Goal: Task Accomplishment & Management: Manage account settings

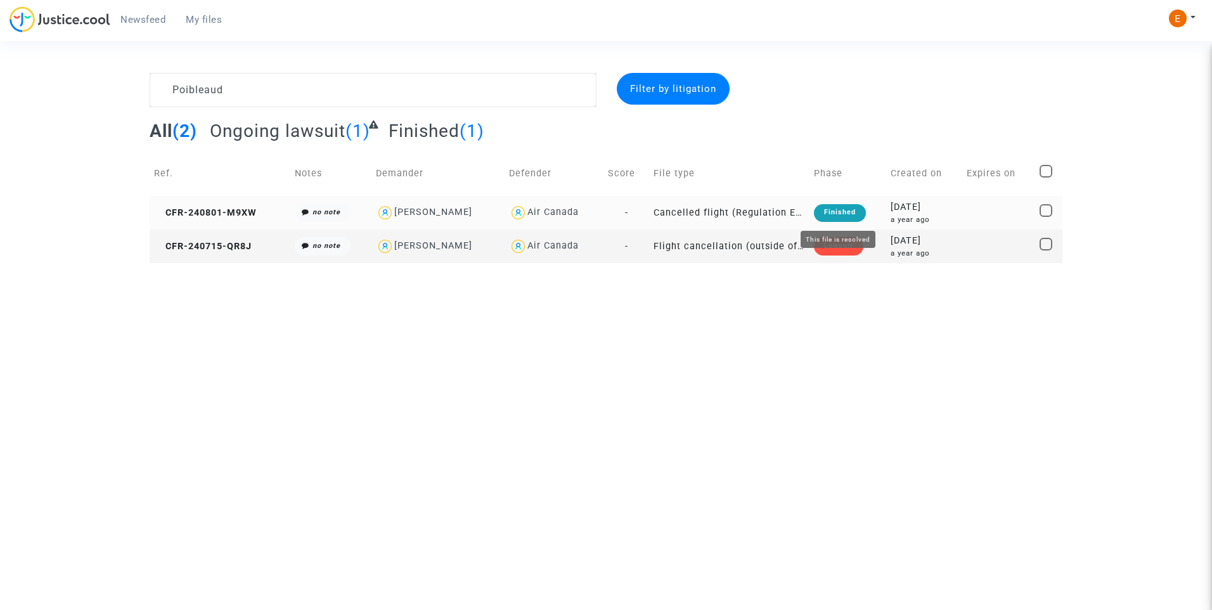
type textarea "Poibleaud"
click at [836, 206] on div "Finished" at bounding box center [840, 213] width 52 height 18
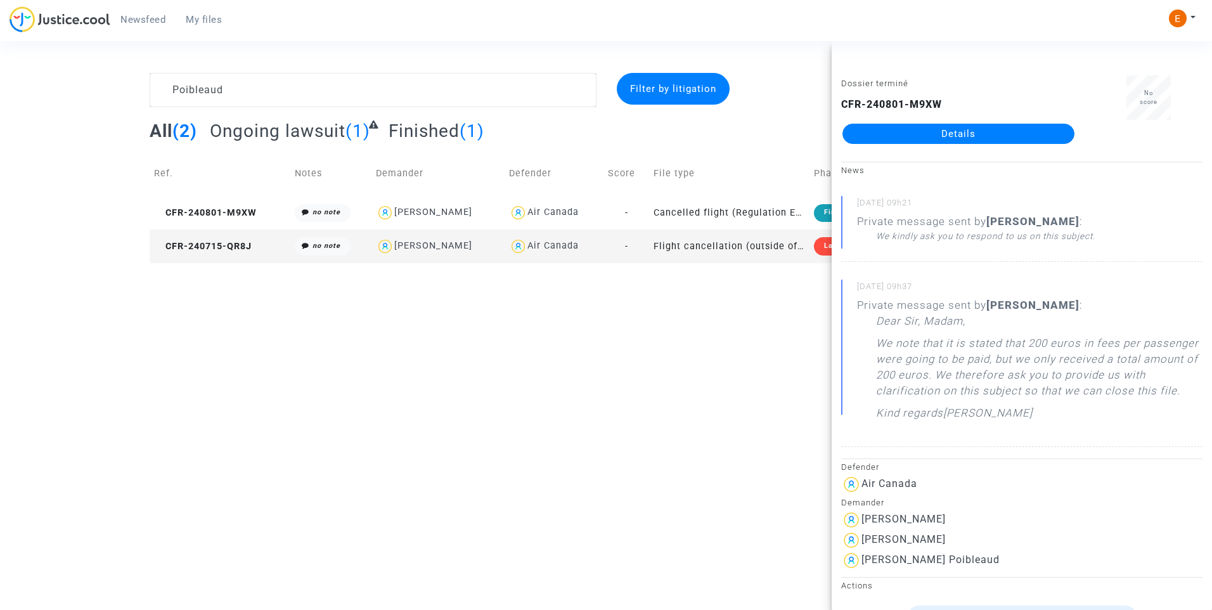
drag, startPoint x: 187, startPoint y: 21, endPoint x: 170, endPoint y: 21, distance: 17.1
click at [187, 21] on span "My files" at bounding box center [204, 19] width 36 height 11
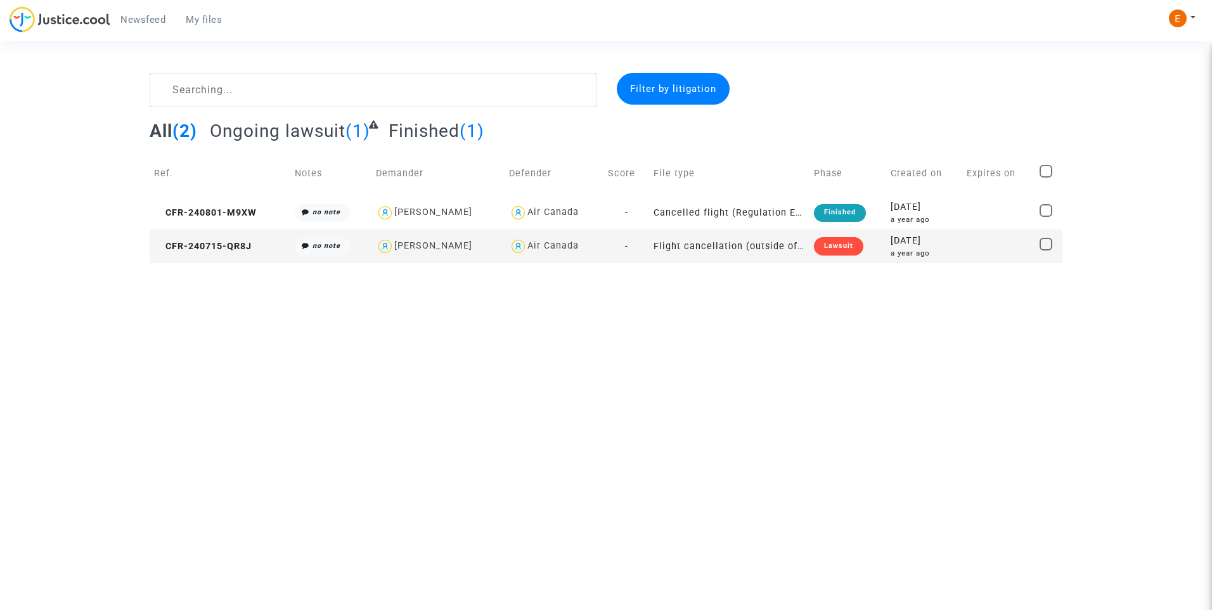
click at [121, 22] on span "Newsfeed" at bounding box center [142, 19] width 45 height 11
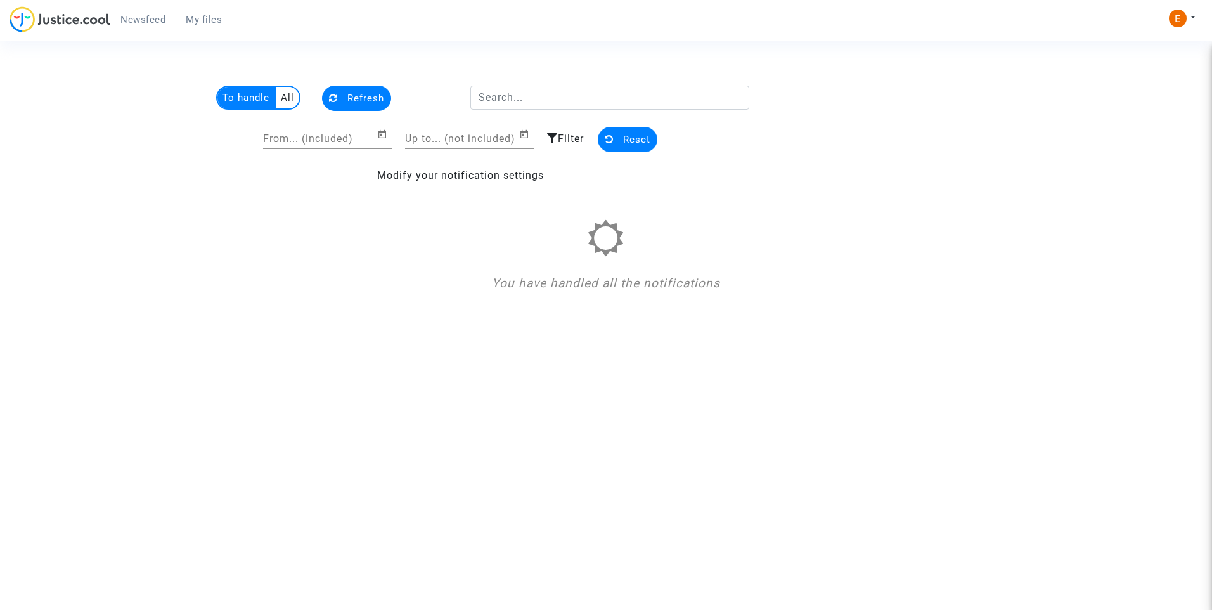
click at [217, 21] on span "My files" at bounding box center [204, 19] width 36 height 11
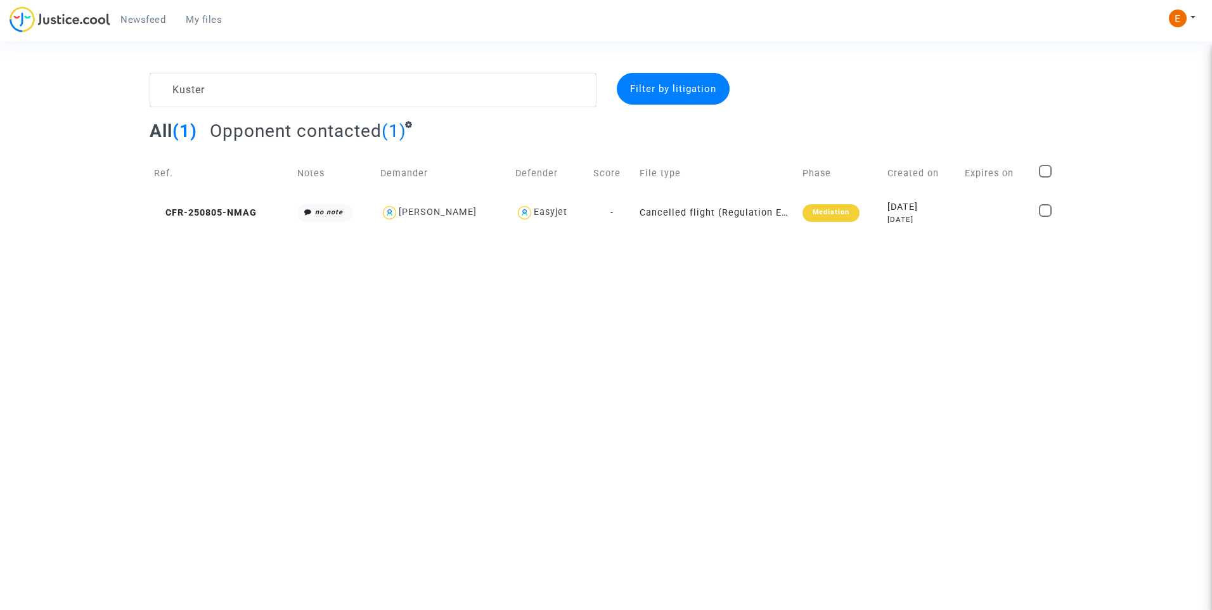
type textarea "Kuster"
click at [852, 214] on div "Mediation" at bounding box center [830, 213] width 57 height 18
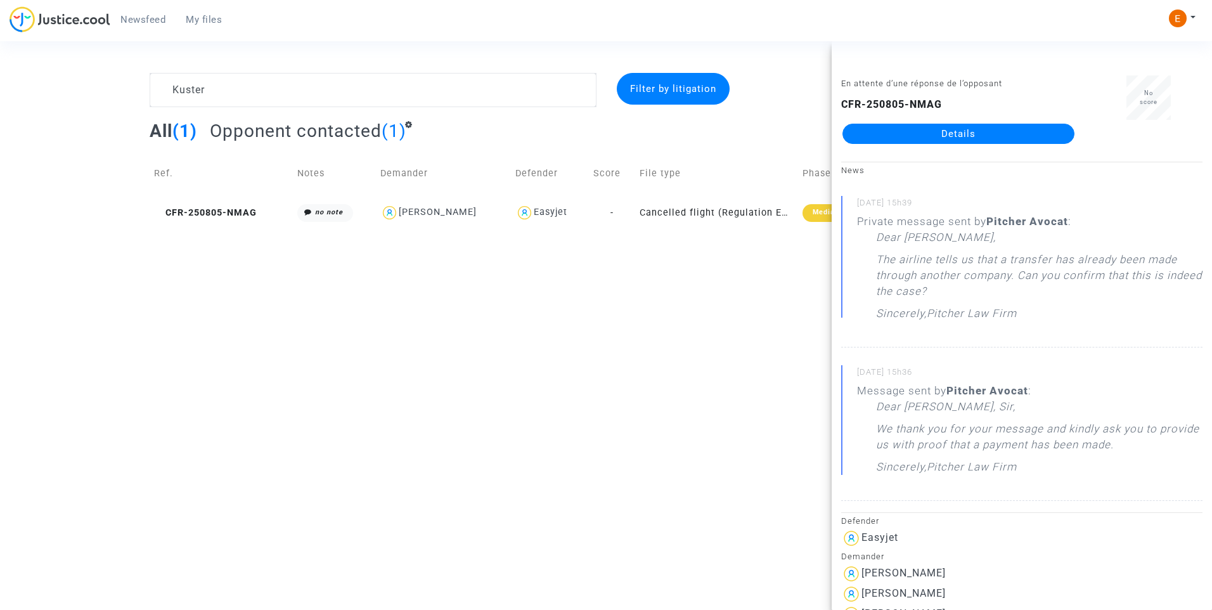
drag, startPoint x: 954, startPoint y: 138, endPoint x: 963, endPoint y: 139, distance: 9.6
click at [954, 138] on link "Details" at bounding box center [958, 134] width 232 height 20
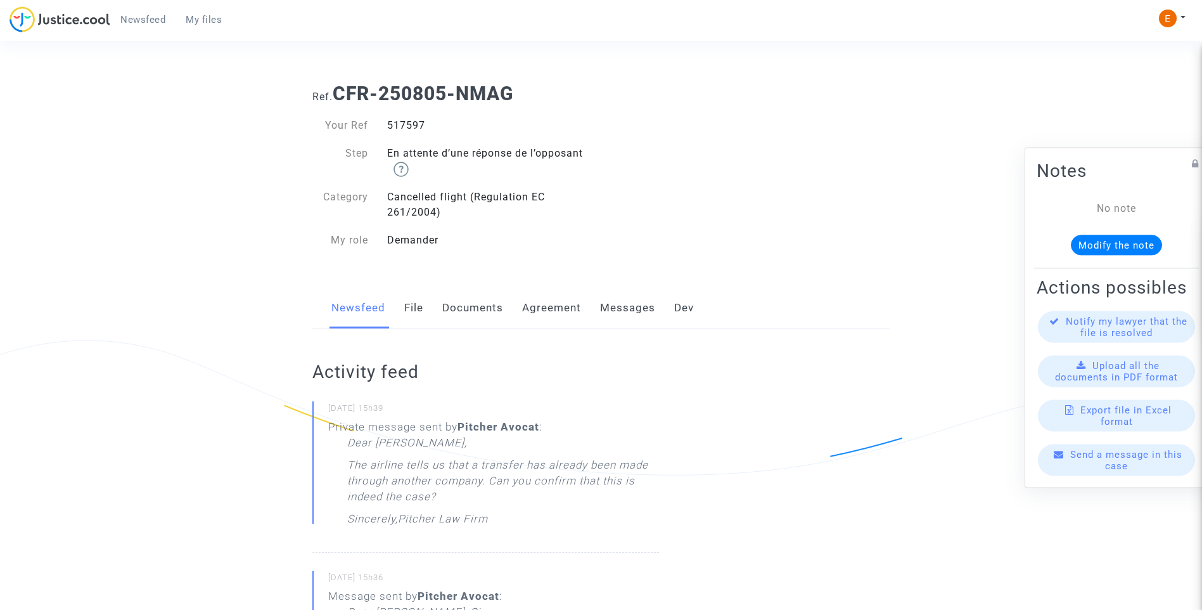
click at [624, 304] on link "Messages" at bounding box center [627, 308] width 55 height 42
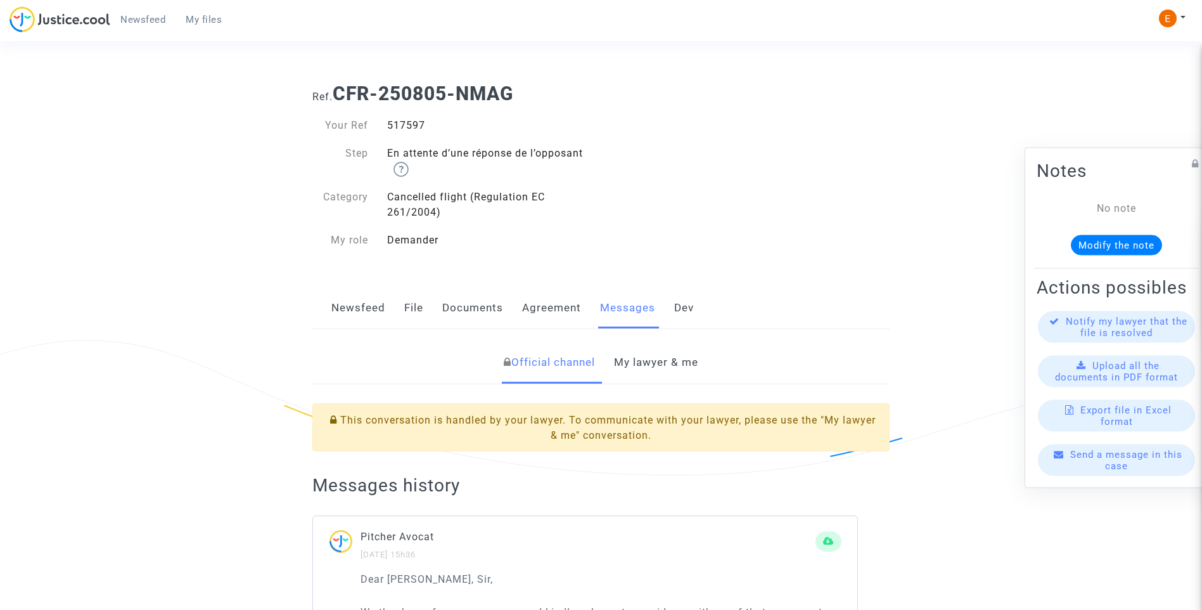
click at [667, 363] on link "My lawyer & me" at bounding box center [656, 363] width 84 height 42
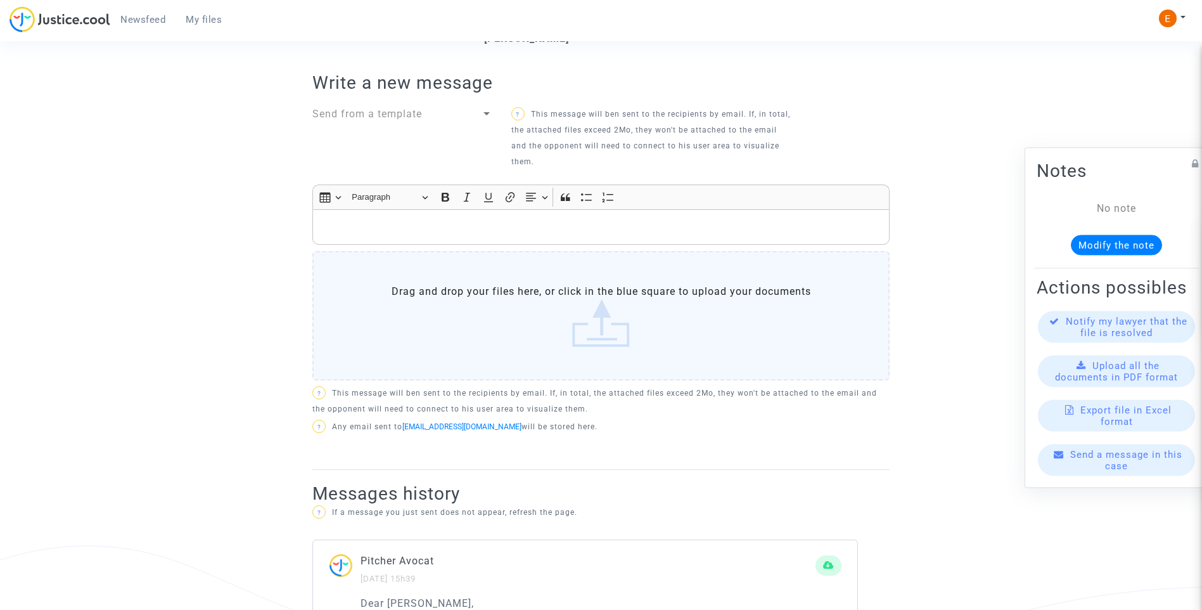
scroll to position [624, 0]
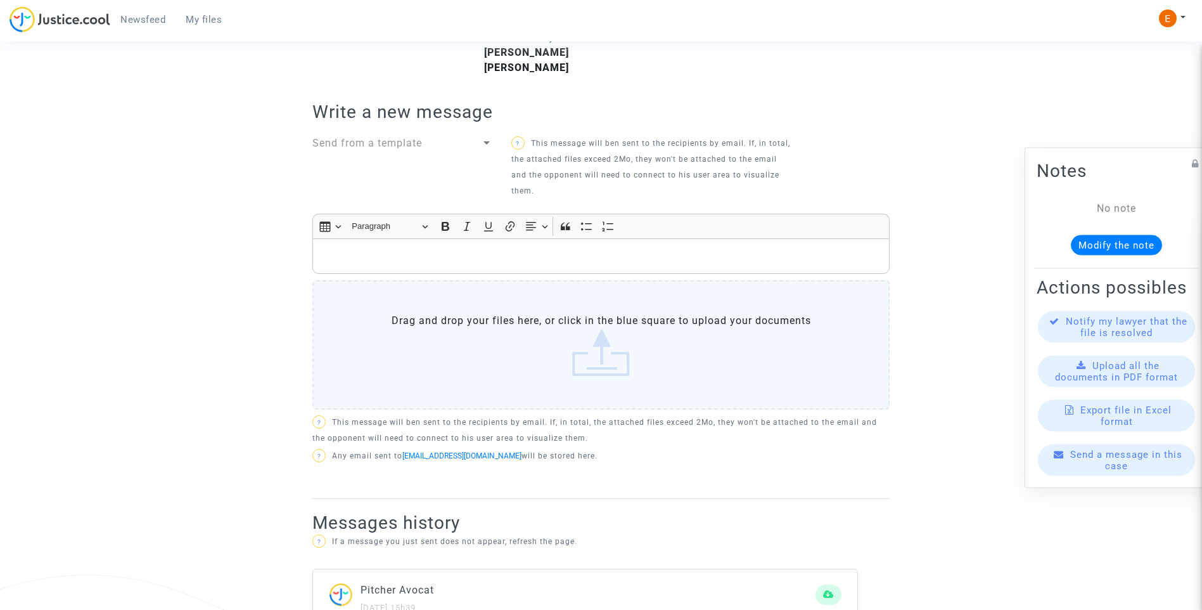
click at [461, 262] on p "Rich Text Editor, main" at bounding box center [601, 256] width 564 height 16
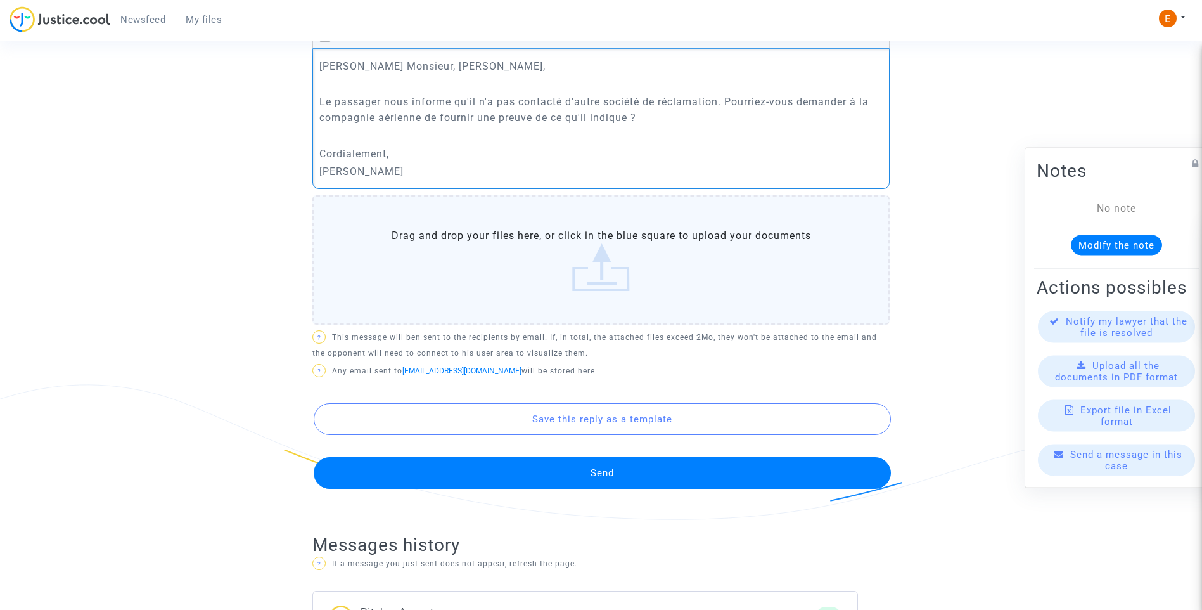
click at [646, 467] on button "Send" at bounding box center [602, 473] width 577 height 32
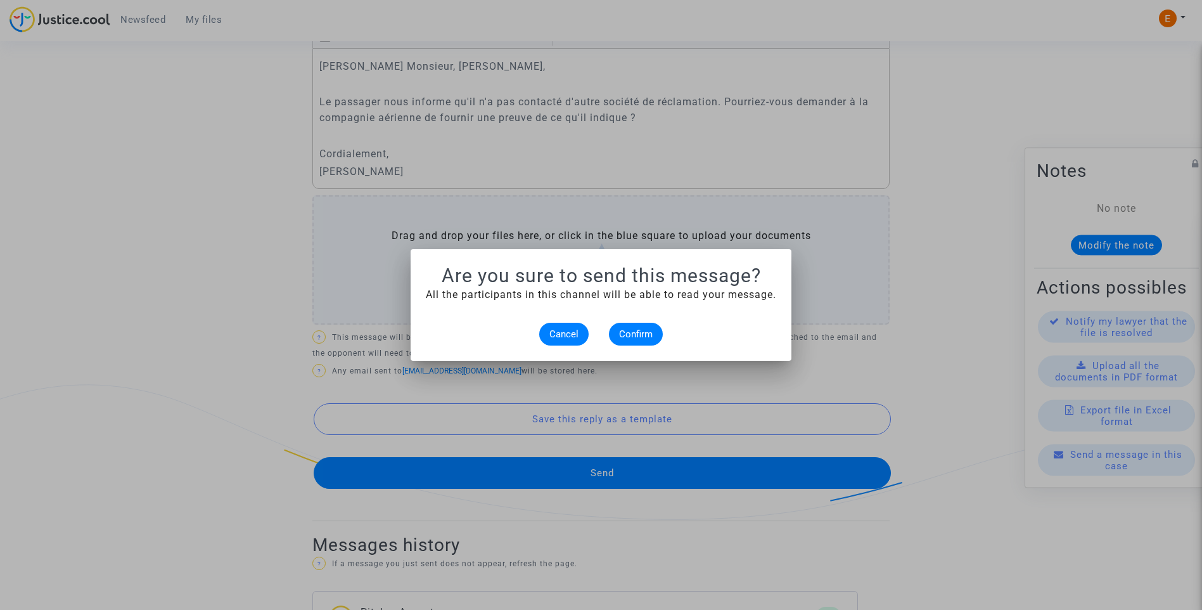
scroll to position [0, 0]
click at [625, 331] on span "Confirm" at bounding box center [636, 333] width 34 height 11
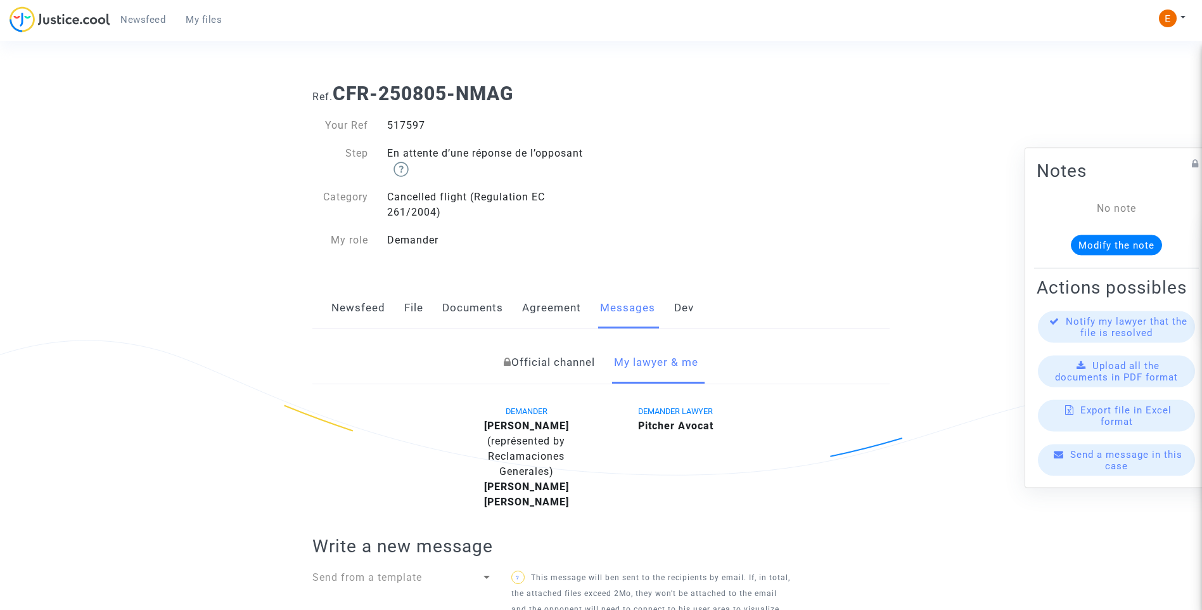
scroll to position [624, 0]
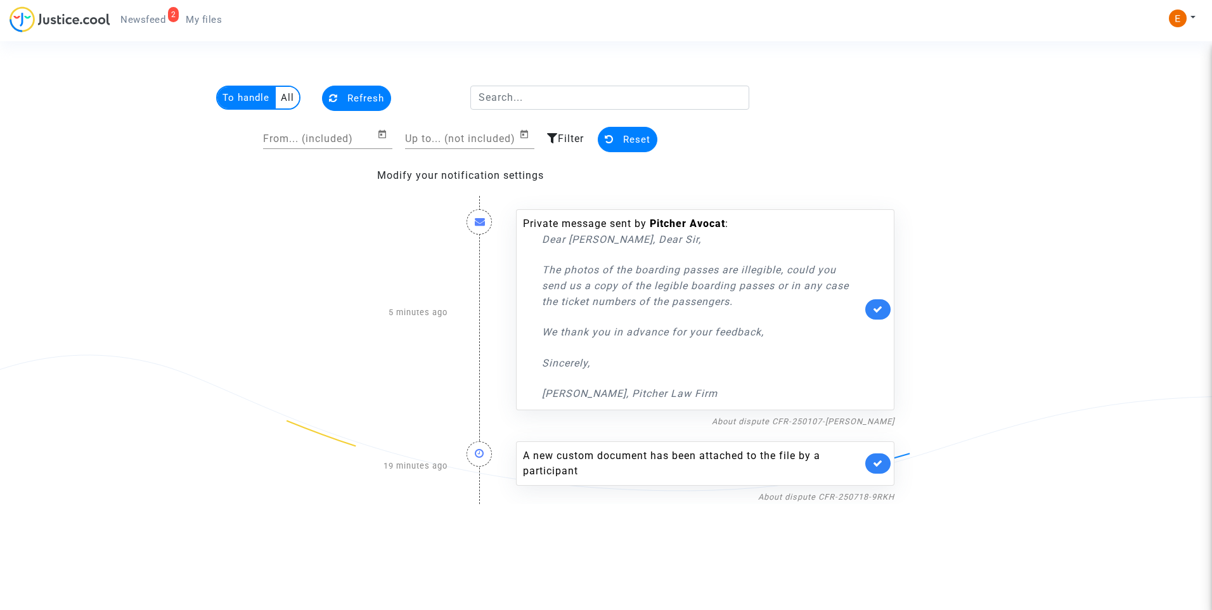
click at [881, 468] on link at bounding box center [877, 463] width 25 height 20
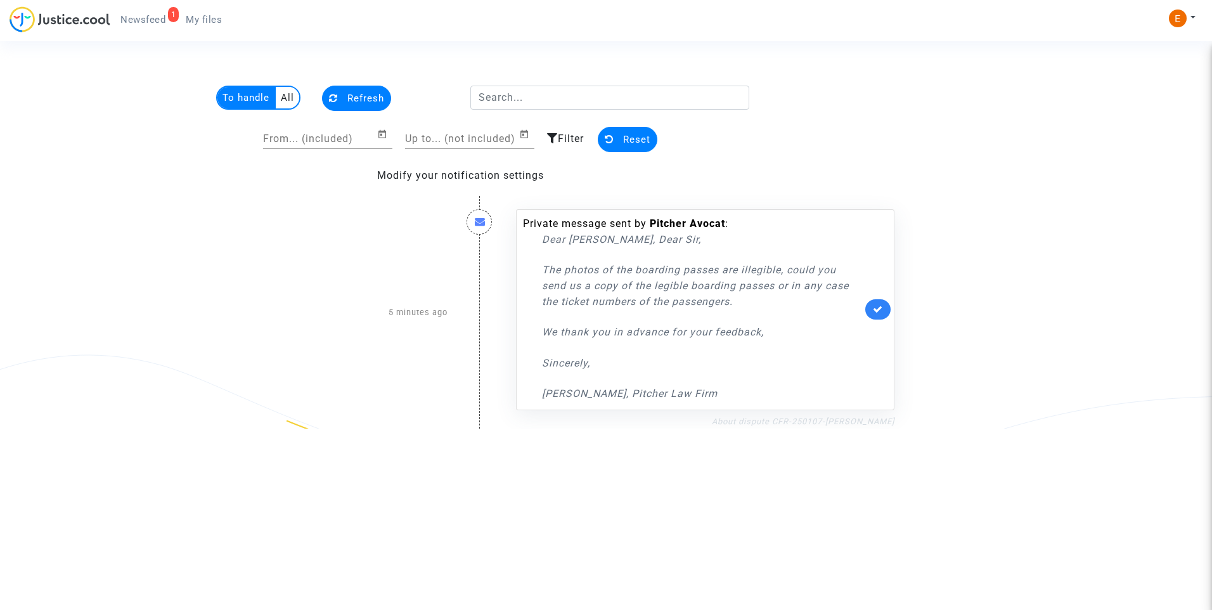
click at [859, 421] on link "About dispute CFR-250107-GEGG" at bounding box center [803, 421] width 182 height 10
click at [879, 307] on icon at bounding box center [878, 309] width 10 height 10
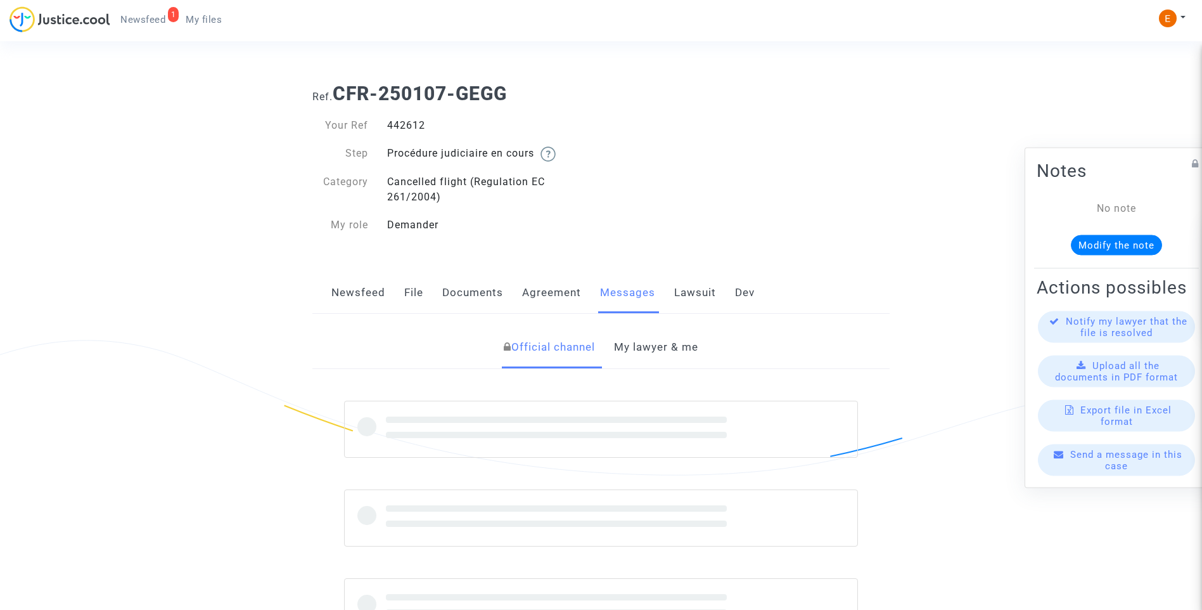
click at [411, 130] on div "442612" at bounding box center [490, 125] width 224 height 15
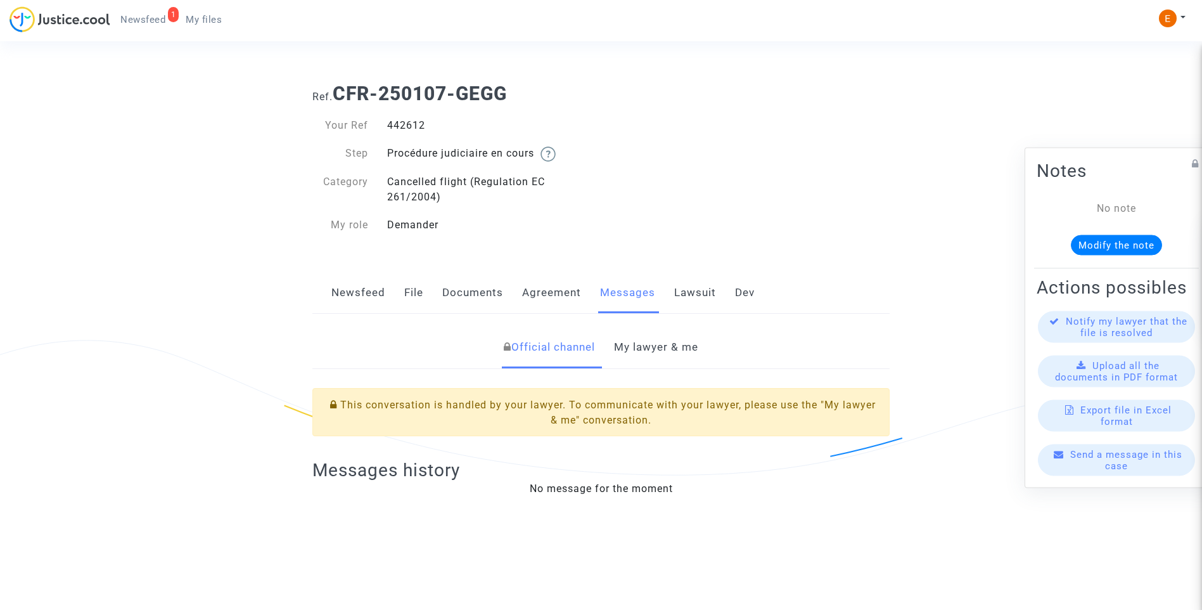
copy div "442612"
drag, startPoint x: 681, startPoint y: 352, endPoint x: 523, endPoint y: 361, distance: 158.0
click at [681, 352] on link "My lawyer & me" at bounding box center [656, 347] width 84 height 42
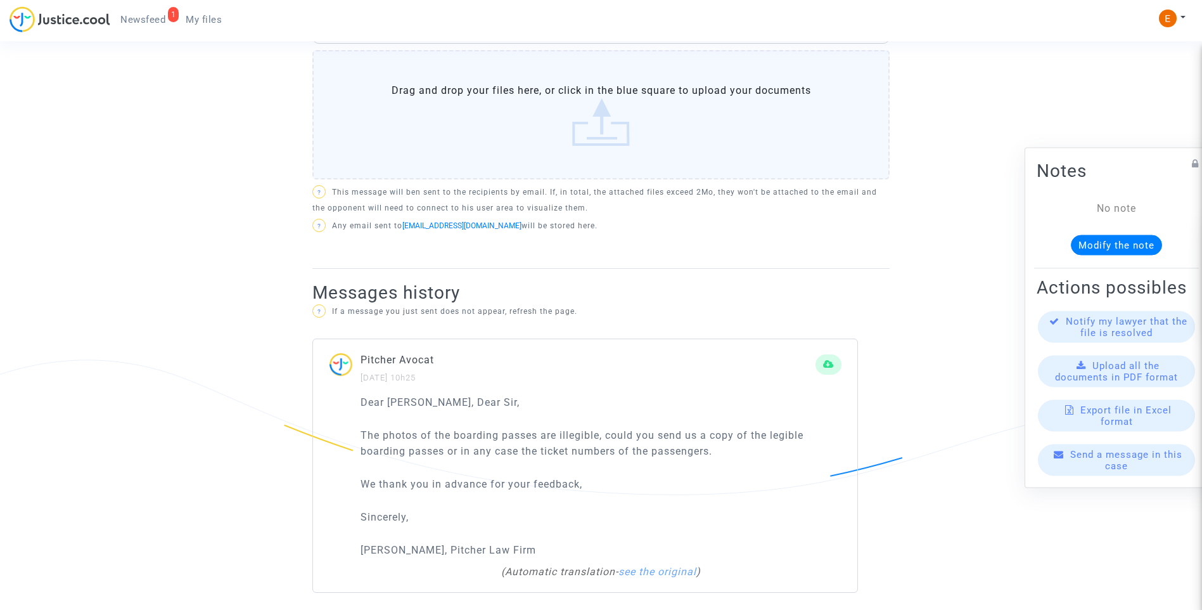
scroll to position [657, 0]
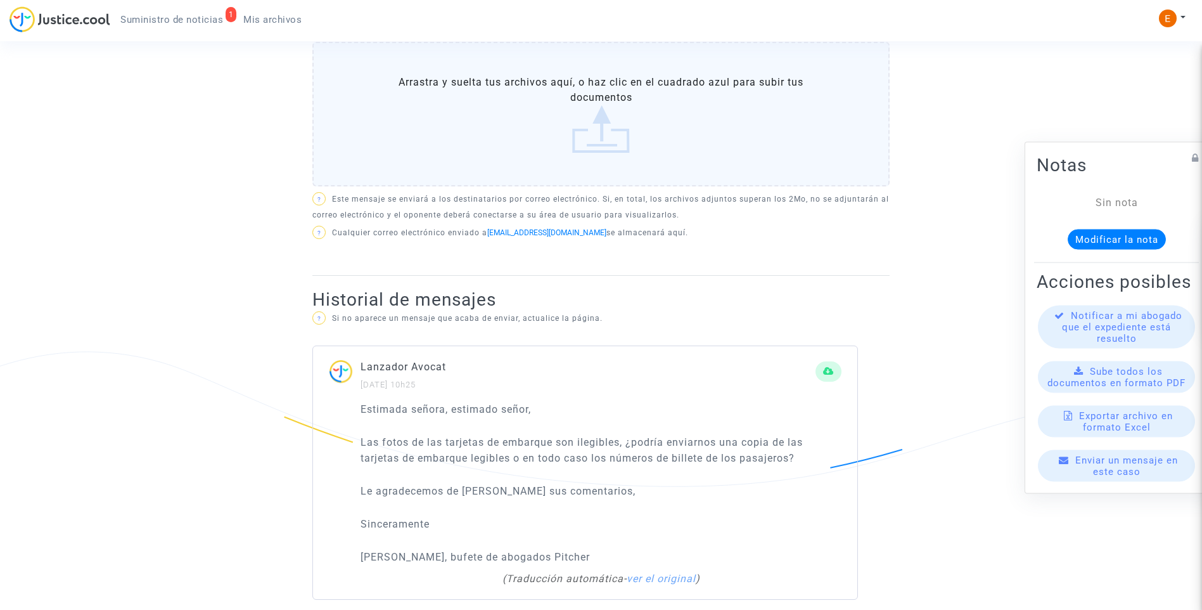
click at [241, 380] on ng-component "Ref. CFR-250107-GEGG Your Ref 442612 Step Procédure judiciaire en cours Categor…" at bounding box center [601, 20] width 912 height 1209
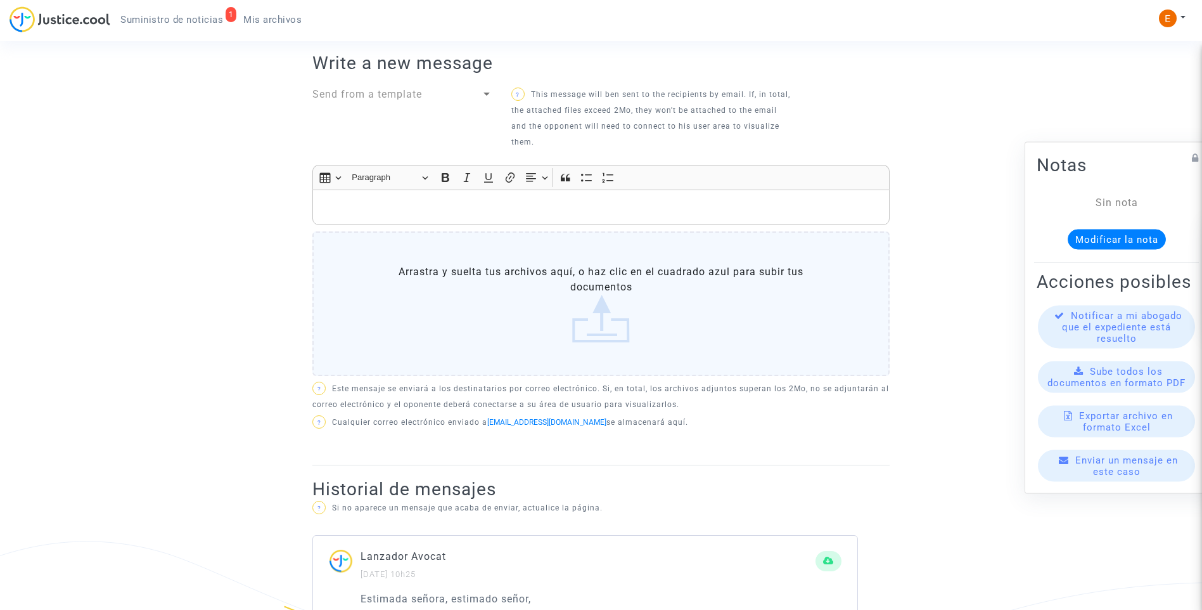
scroll to position [467, 0]
click at [567, 312] on label "Arrastra y suelta tus archivos aquí, o haz clic en el cuadrado azul para subir …" at bounding box center [600, 304] width 577 height 144
click at [0, 0] on input "Arrastra y suelta tus archivos aquí, o haz clic en el cuadrado azul para subir …" at bounding box center [0, 0] width 0 height 0
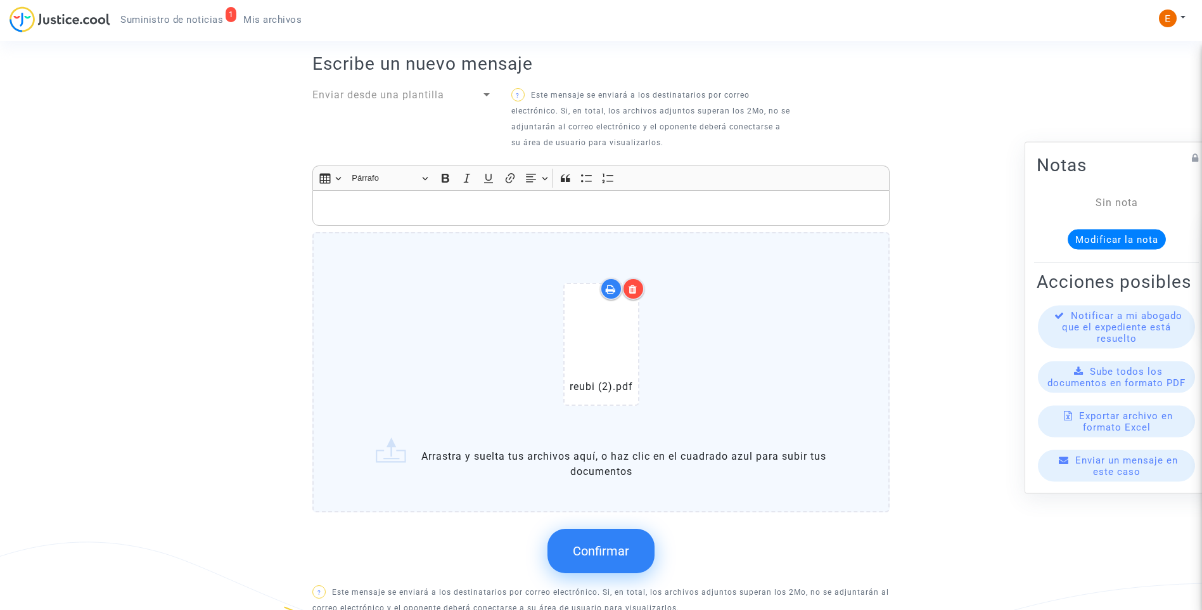
click at [634, 289] on icon at bounding box center [633, 289] width 9 height 10
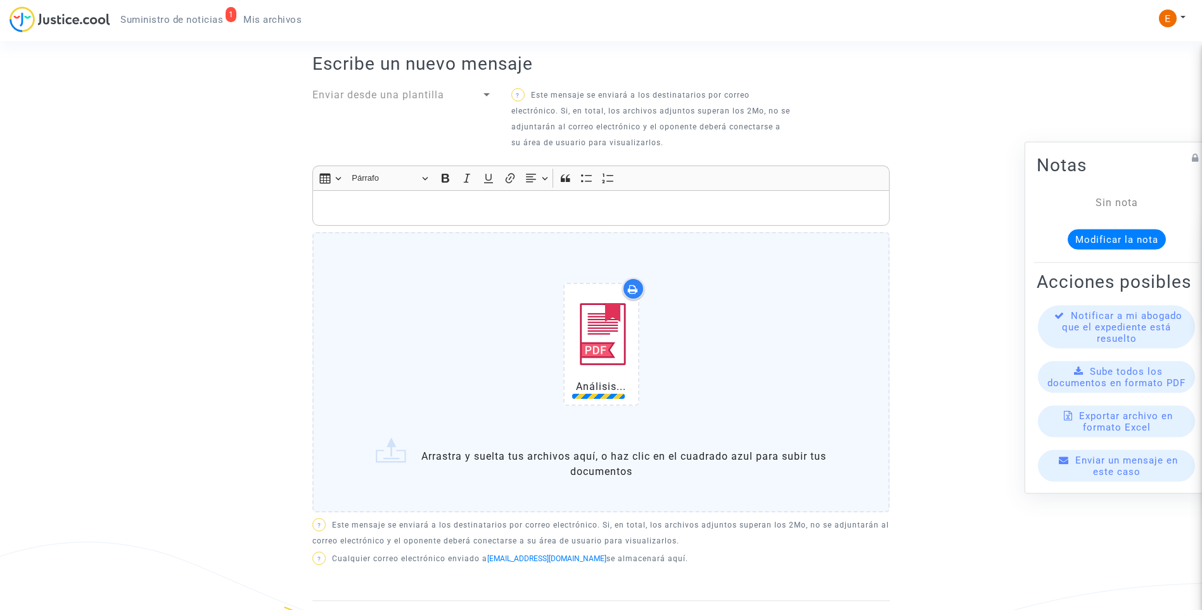
click at [418, 213] on p "Editor de texto enriquecido, principal" at bounding box center [601, 208] width 564 height 16
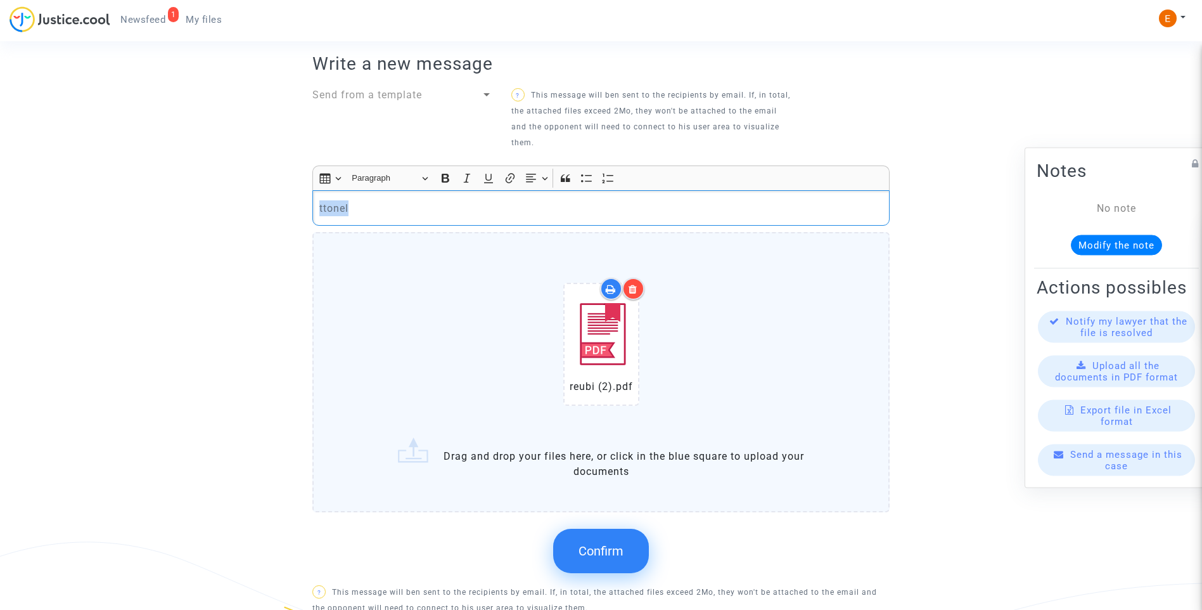
drag, startPoint x: 368, startPoint y: 210, endPoint x: 245, endPoint y: 214, distance: 123.0
click at [247, 213] on ng-component "Ref. CFR-250107-GEGG Your Ref 442612 Step Procédure judiciaire en cours Categor…" at bounding box center [601, 365] width 912 height 1519
click at [619, 563] on button "Confirm" at bounding box center [601, 550] width 96 height 44
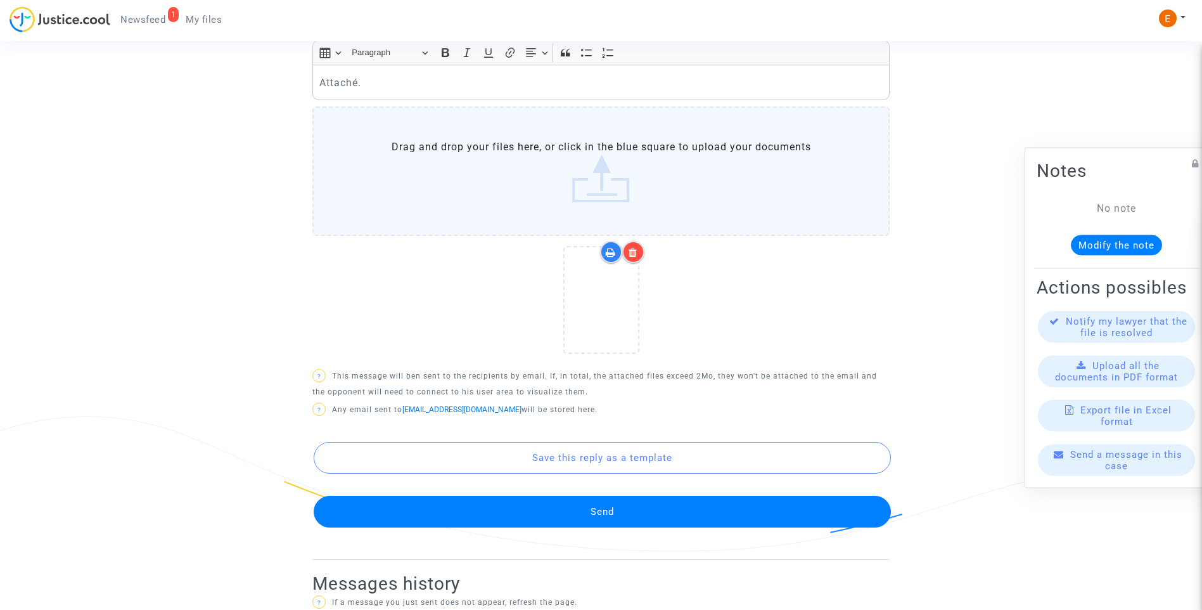
scroll to position [594, 0]
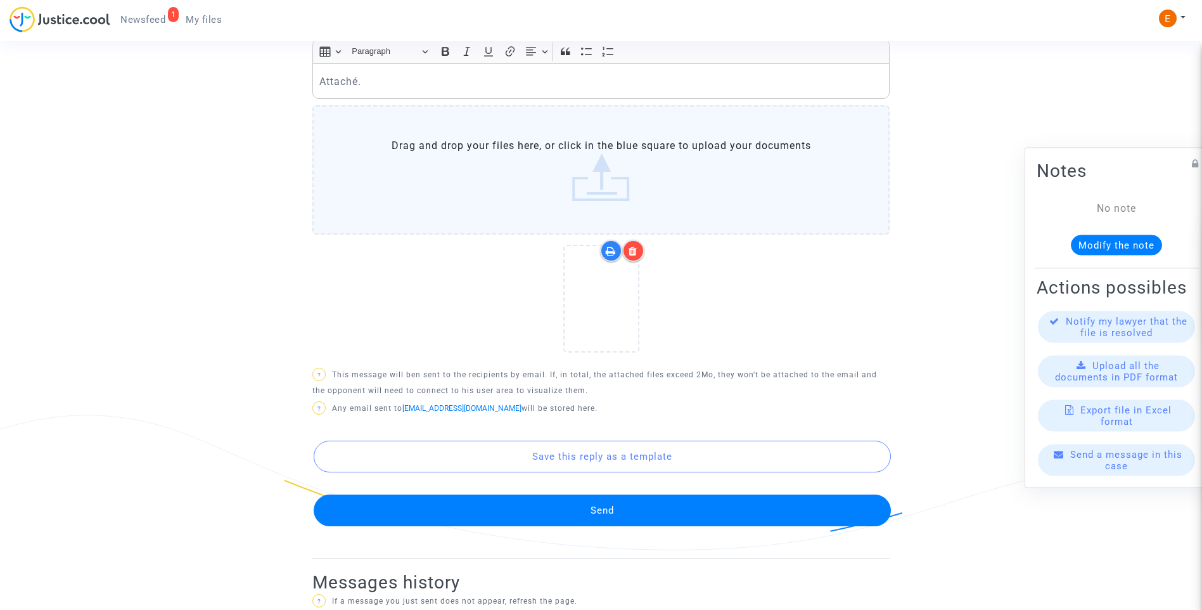
click at [589, 518] on button "Send" at bounding box center [602, 510] width 577 height 32
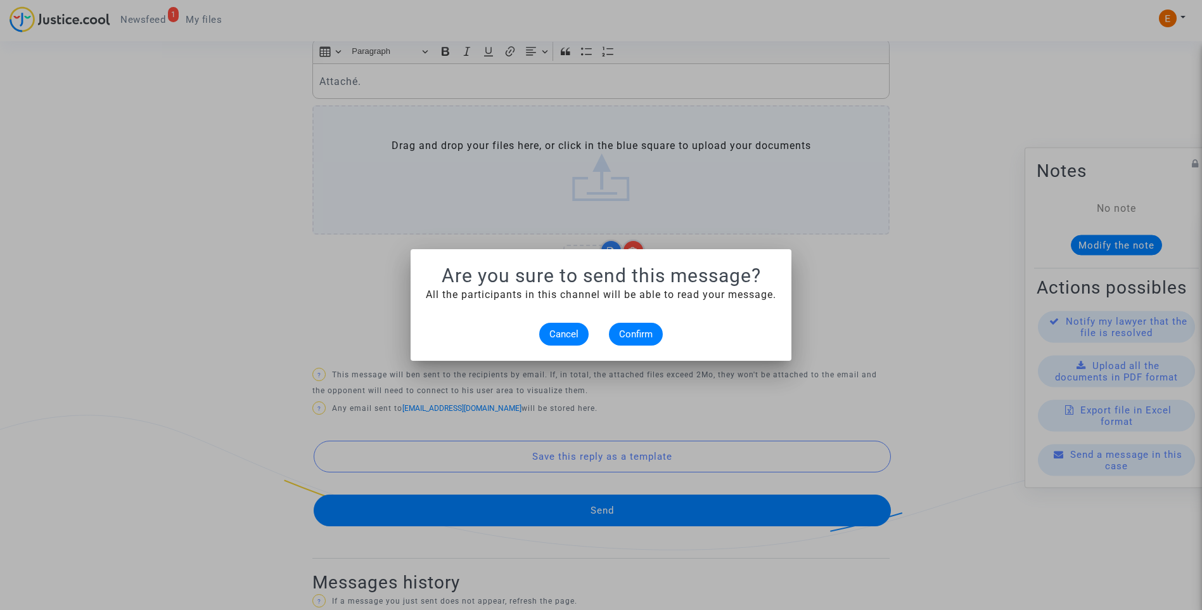
scroll to position [0, 0]
click at [657, 334] on button "Confirm" at bounding box center [636, 334] width 54 height 23
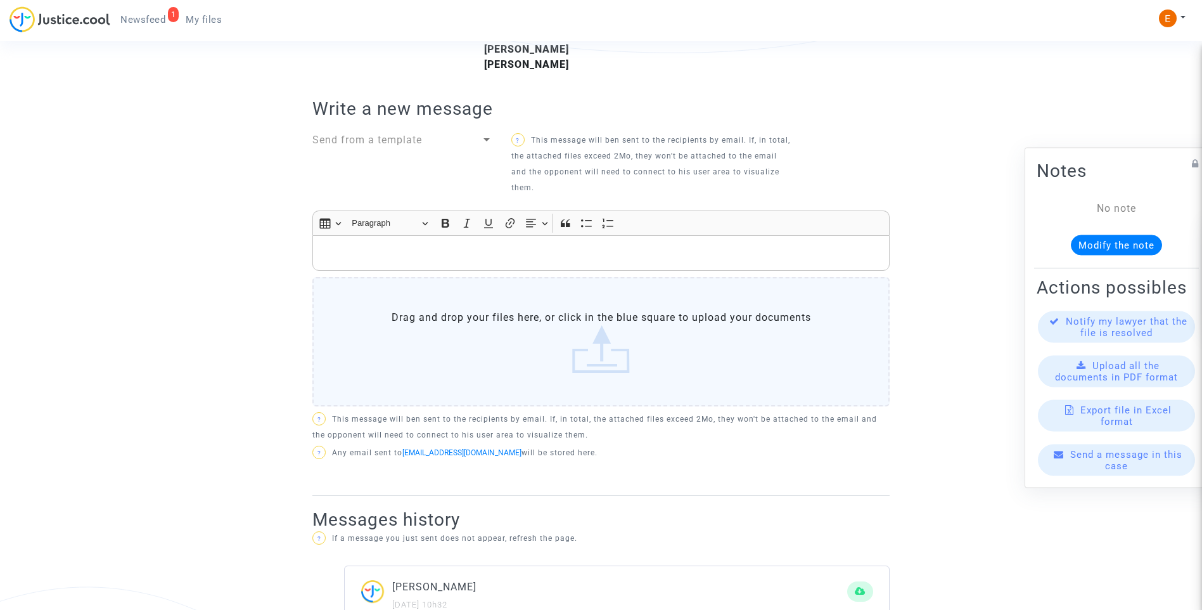
scroll to position [404, 0]
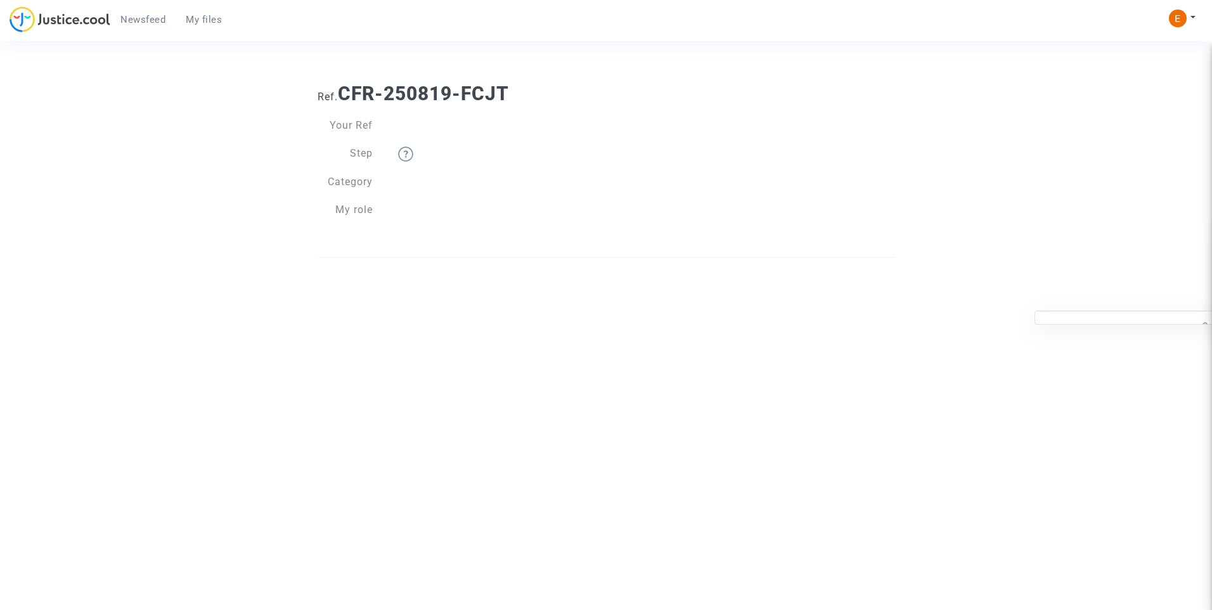
drag, startPoint x: 203, startPoint y: 13, endPoint x: 148, endPoint y: 24, distance: 55.7
click at [202, 12] on link "My files" at bounding box center [204, 19] width 56 height 19
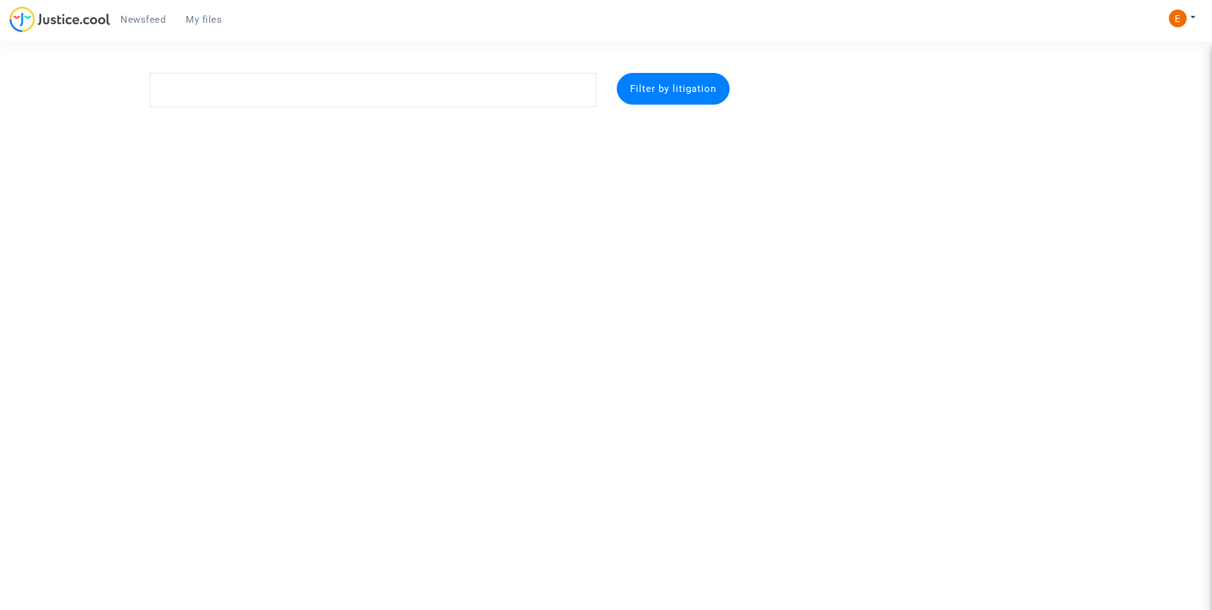
click at [137, 25] on link "Newsfeed" at bounding box center [142, 19] width 65 height 19
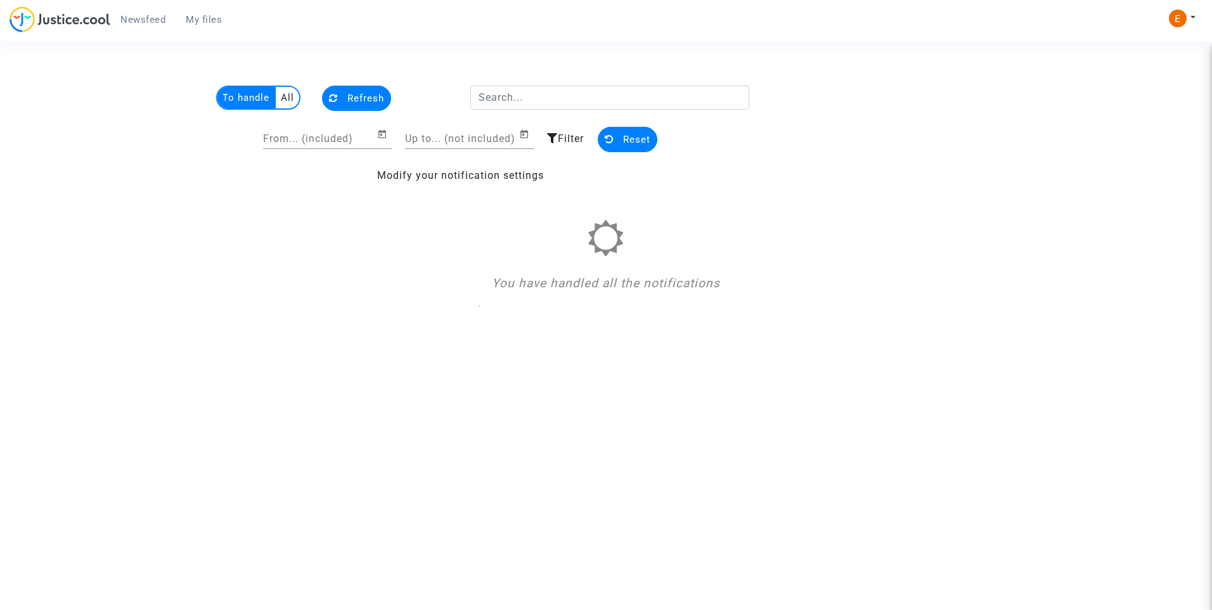
click at [177, 12] on link "My files" at bounding box center [204, 19] width 56 height 19
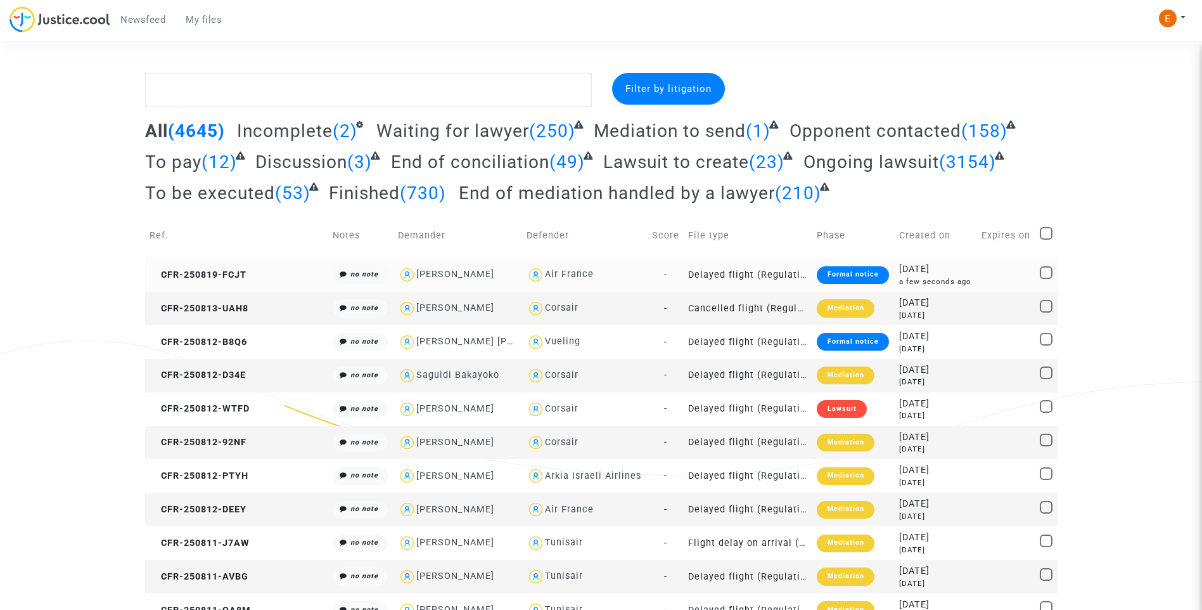
click at [817, 276] on div "Formal notice" at bounding box center [853, 275] width 72 height 18
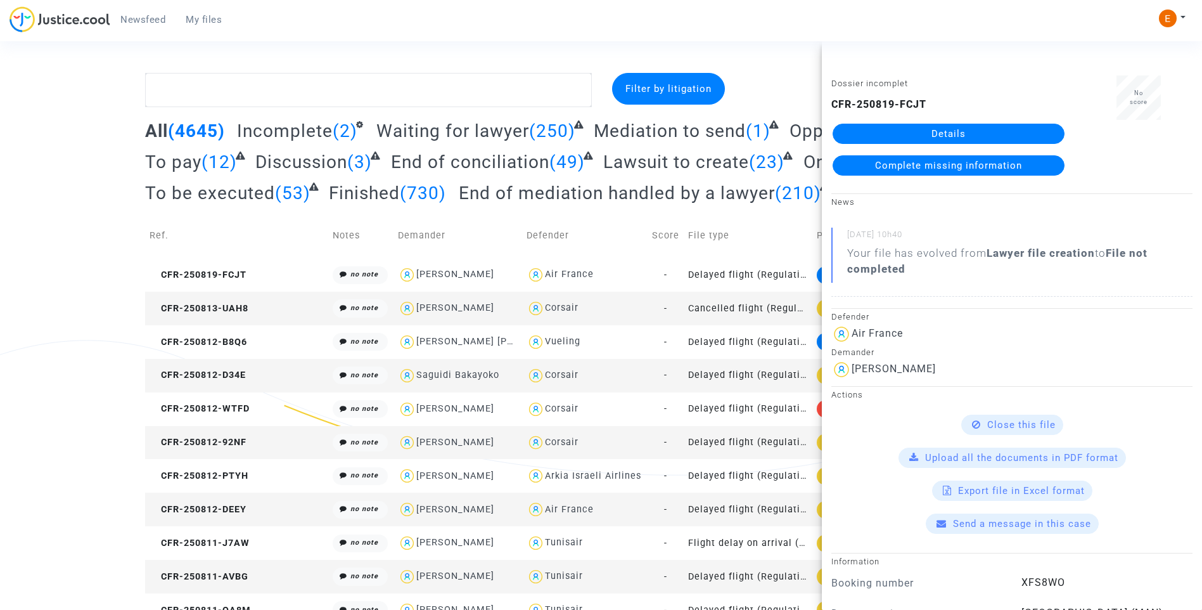
click at [940, 138] on link "Details" at bounding box center [949, 134] width 232 height 20
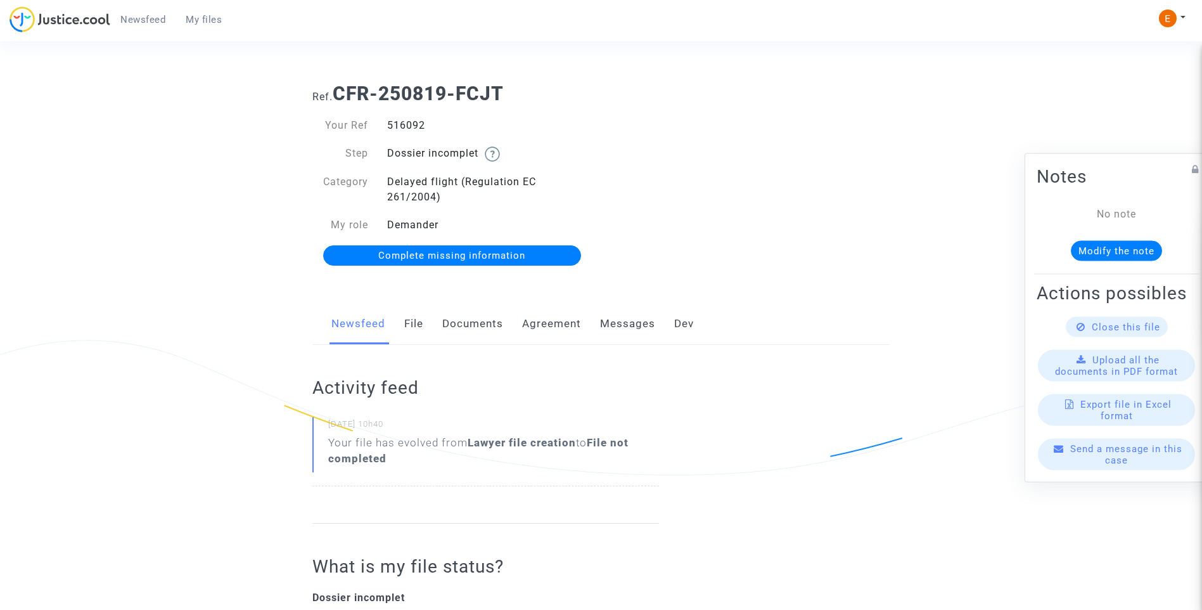
click at [483, 315] on link "Documents" at bounding box center [472, 324] width 61 height 42
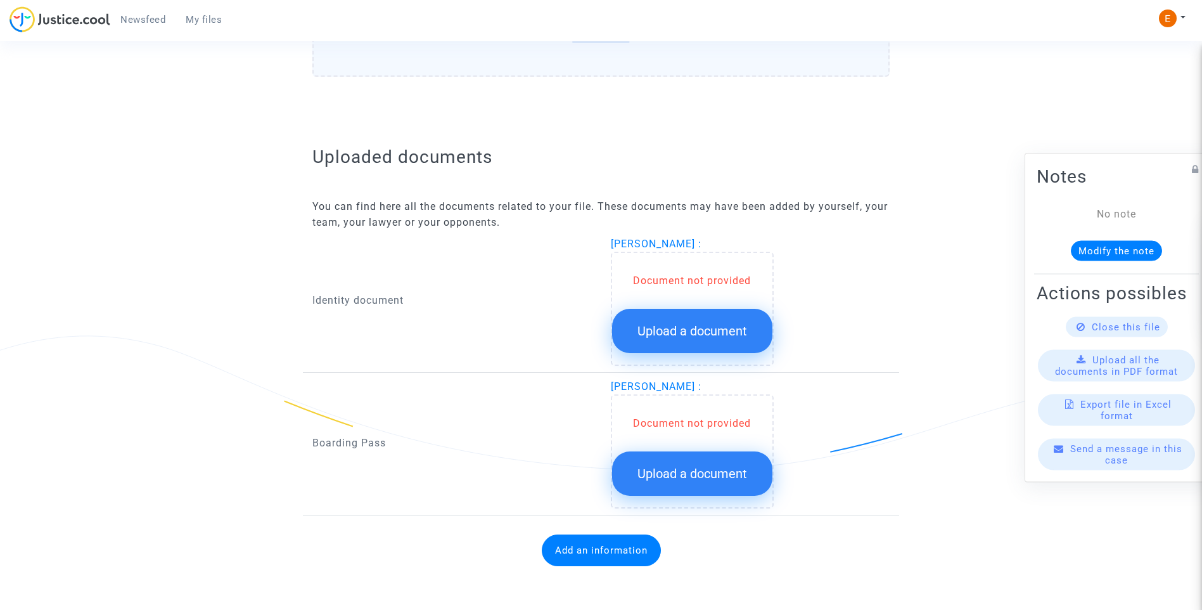
scroll to position [674, 0]
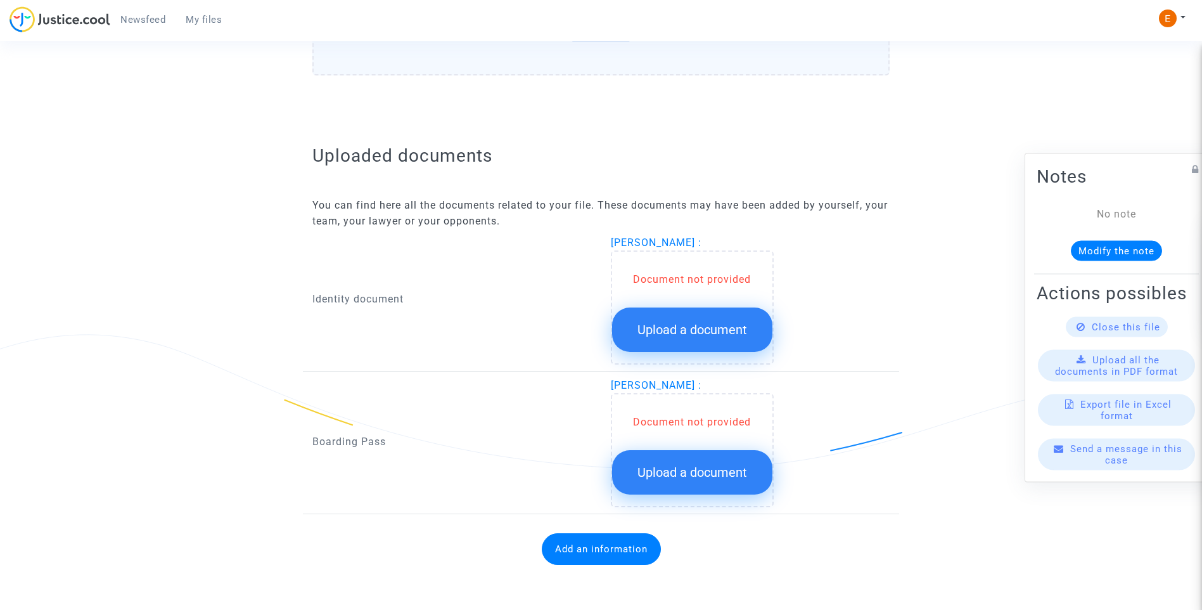
drag, startPoint x: 757, startPoint y: 318, endPoint x: 688, endPoint y: 453, distance: 151.6
click at [756, 322] on button "Upload a document" at bounding box center [692, 329] width 160 height 44
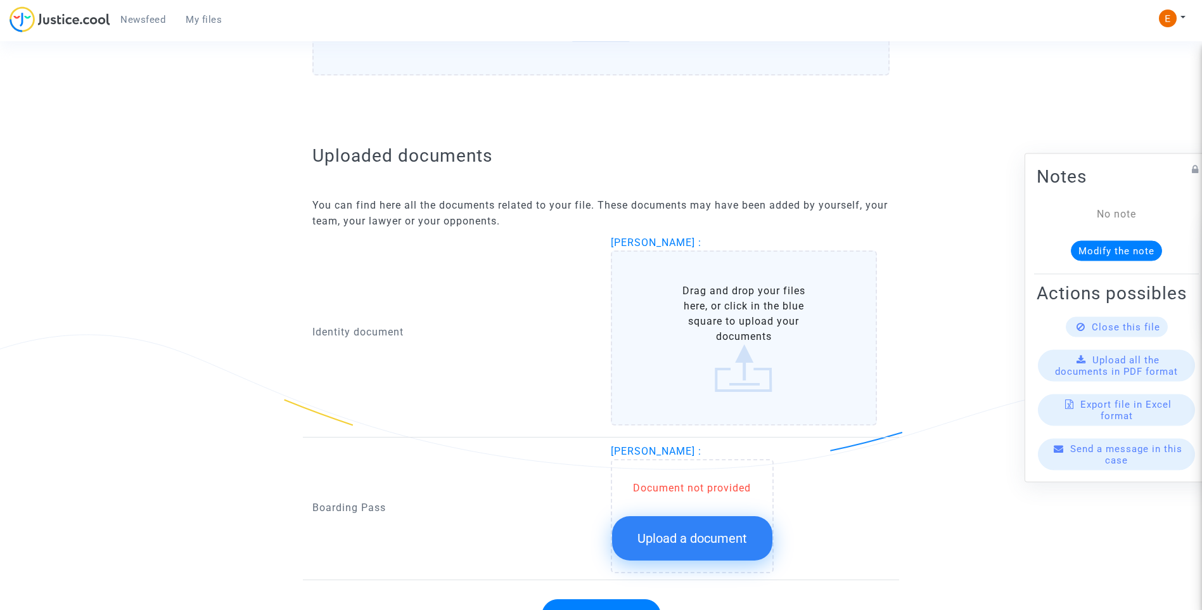
click at [723, 535] on span "Upload a document" at bounding box center [692, 537] width 110 height 15
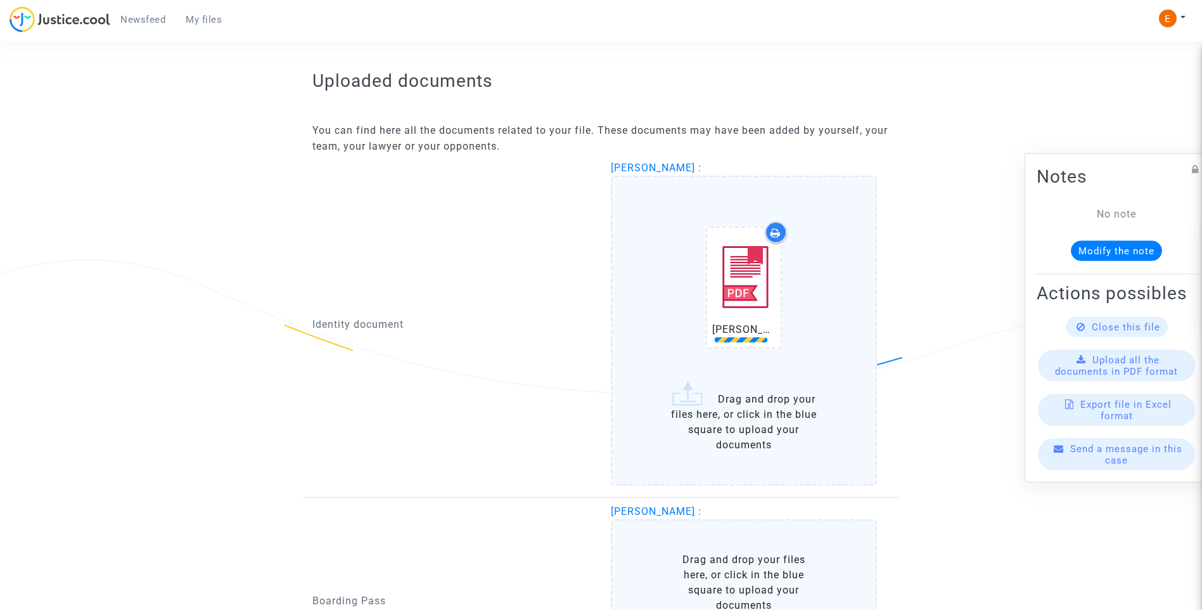
scroll to position [864, 0]
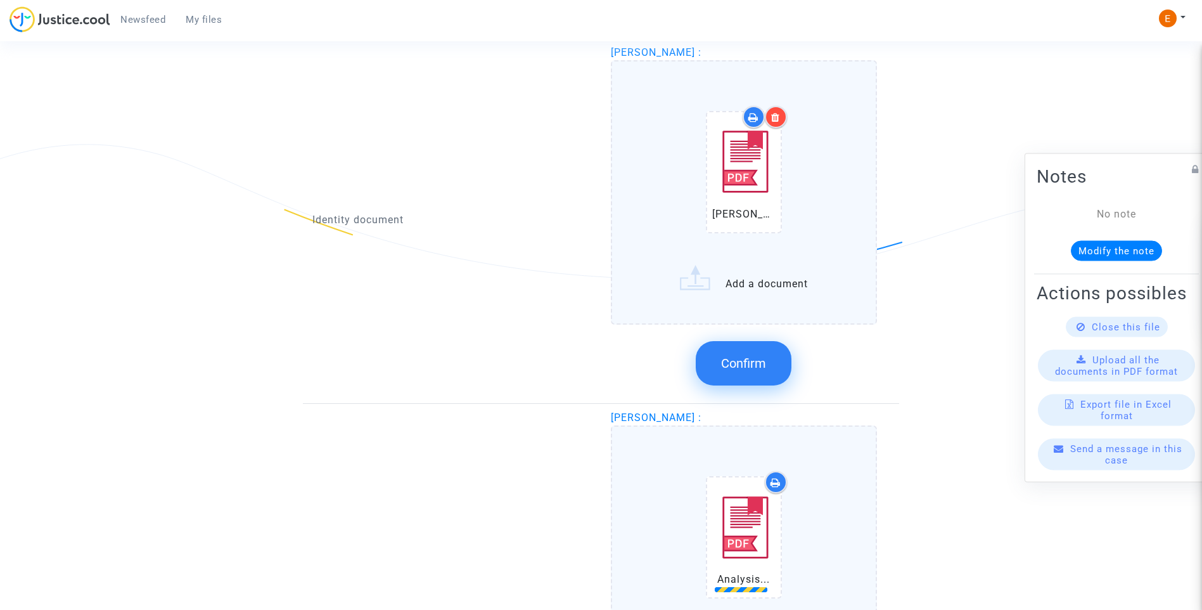
click at [781, 116] on div at bounding box center [776, 117] width 22 height 22
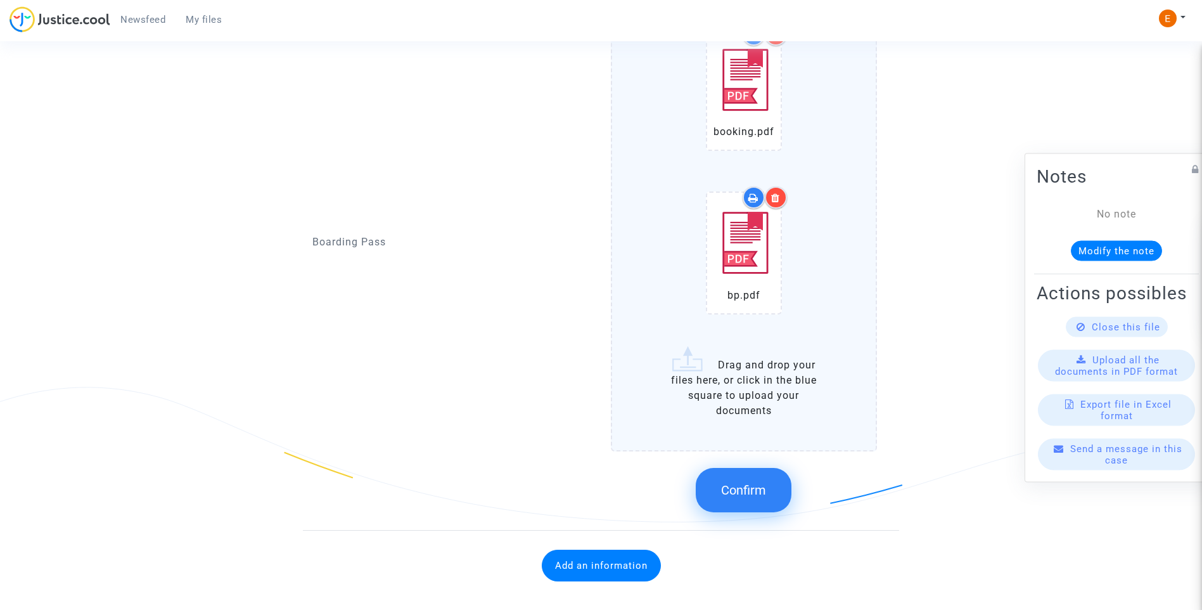
scroll to position [1307, 0]
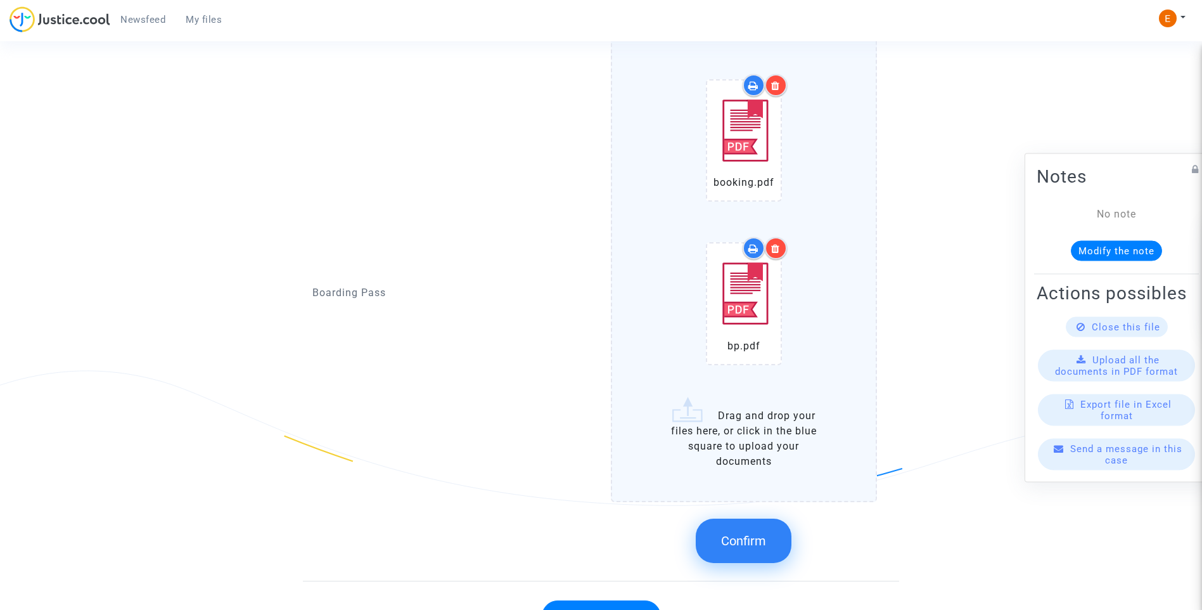
click at [760, 539] on span "Confirm" at bounding box center [743, 540] width 45 height 15
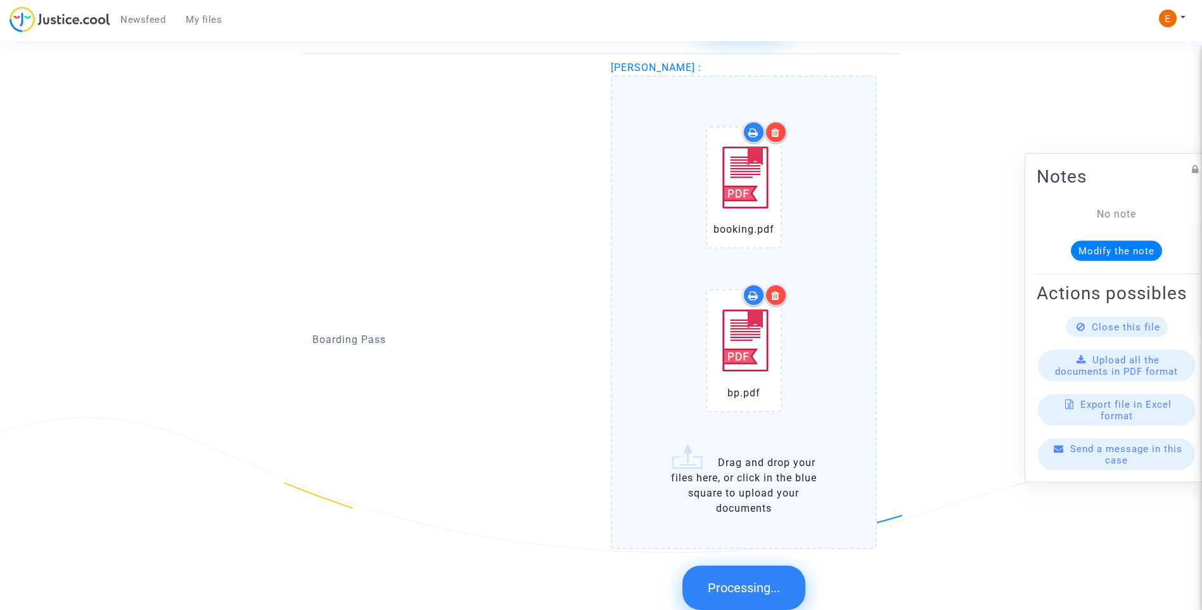
scroll to position [990, 0]
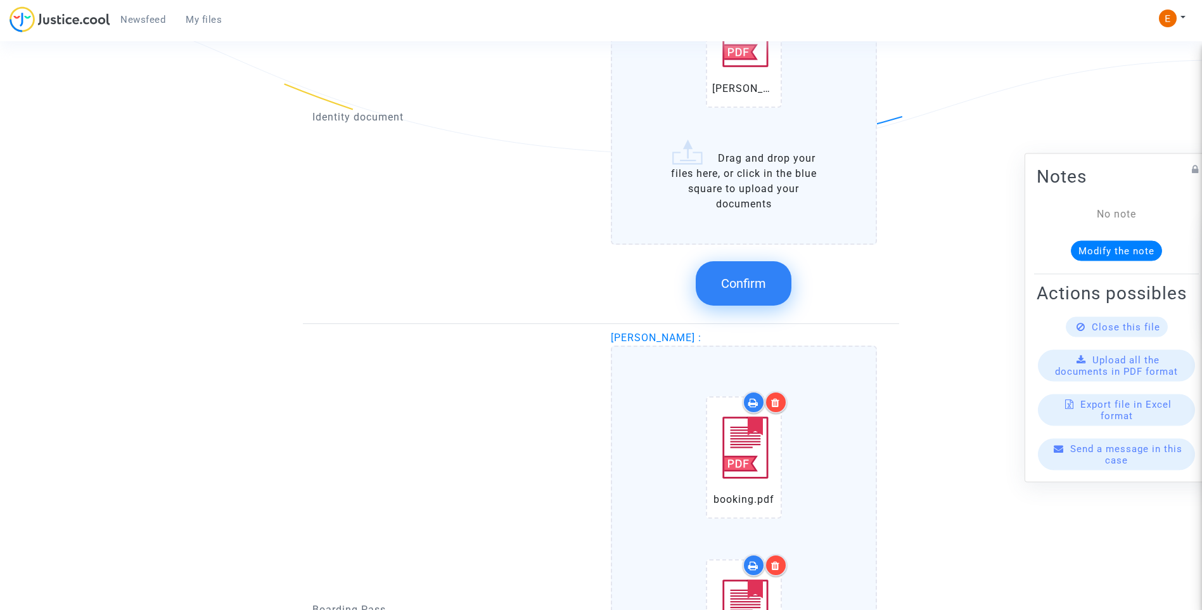
click at [737, 269] on button "Confirm" at bounding box center [744, 283] width 96 height 44
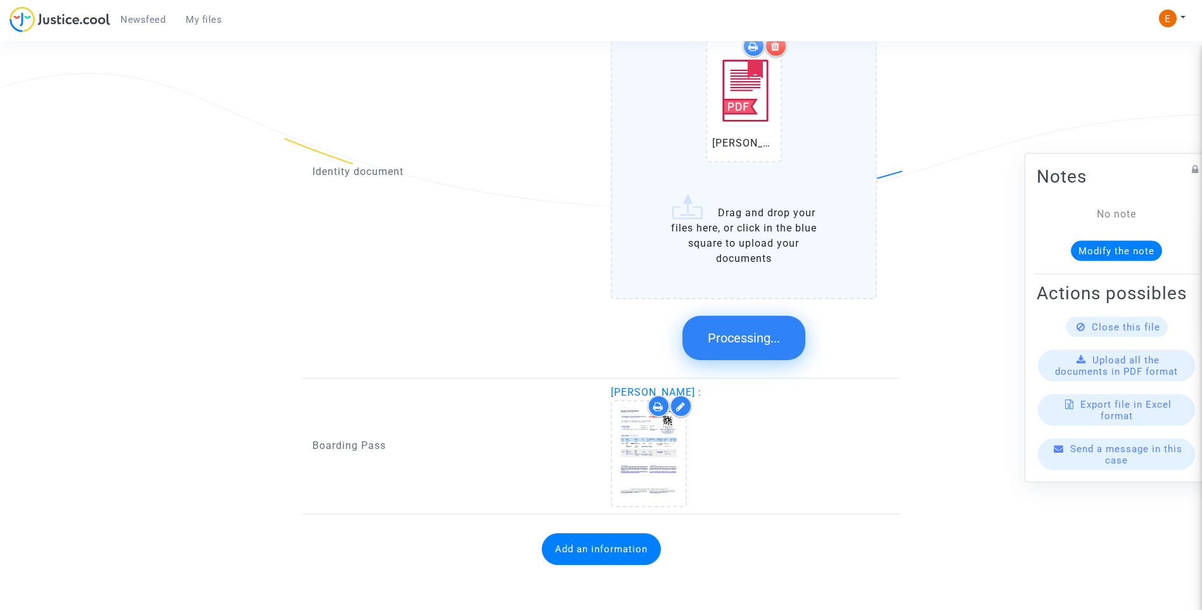
scroll to position [660, 0]
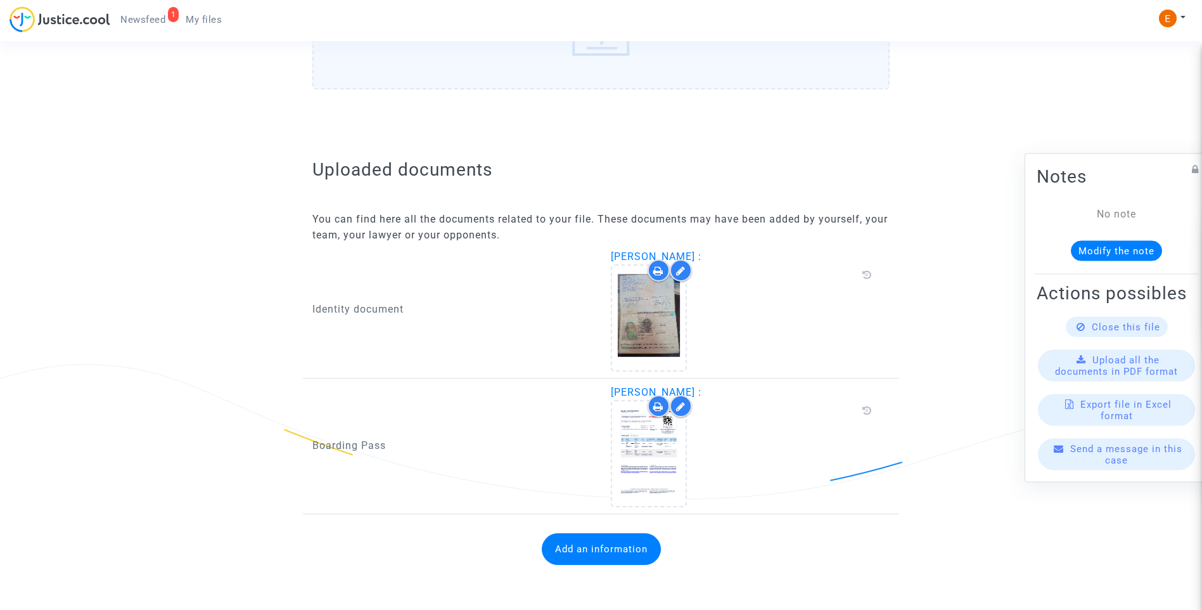
click at [629, 560] on button "Add an information" at bounding box center [601, 549] width 119 height 32
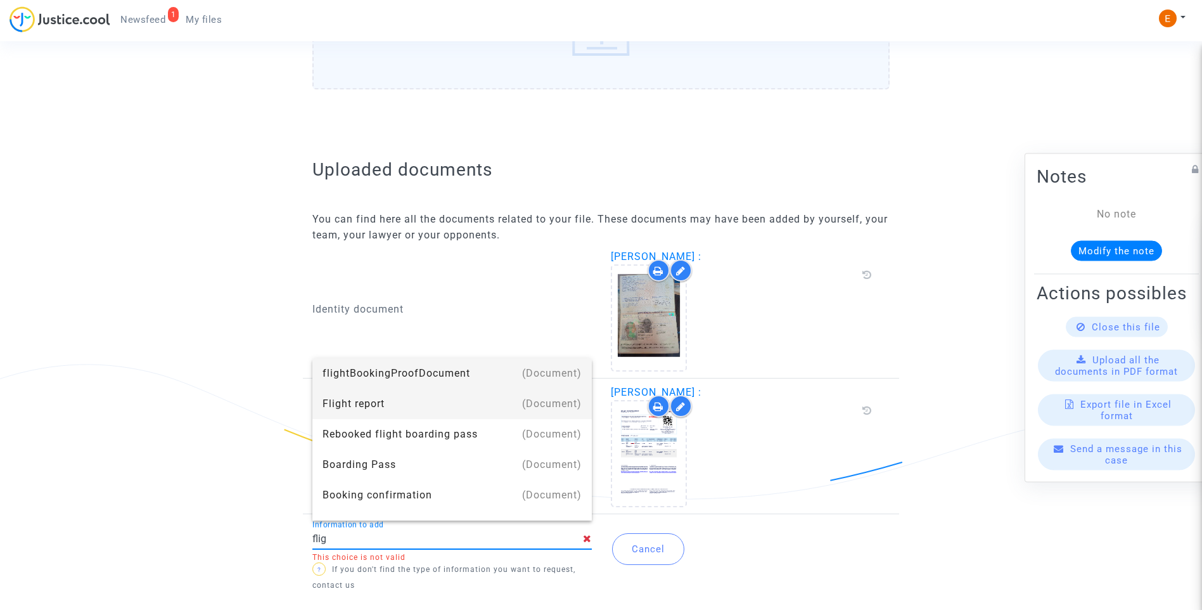
click at [411, 395] on div "Flight report" at bounding box center [452, 403] width 259 height 30
type input "Flight report"
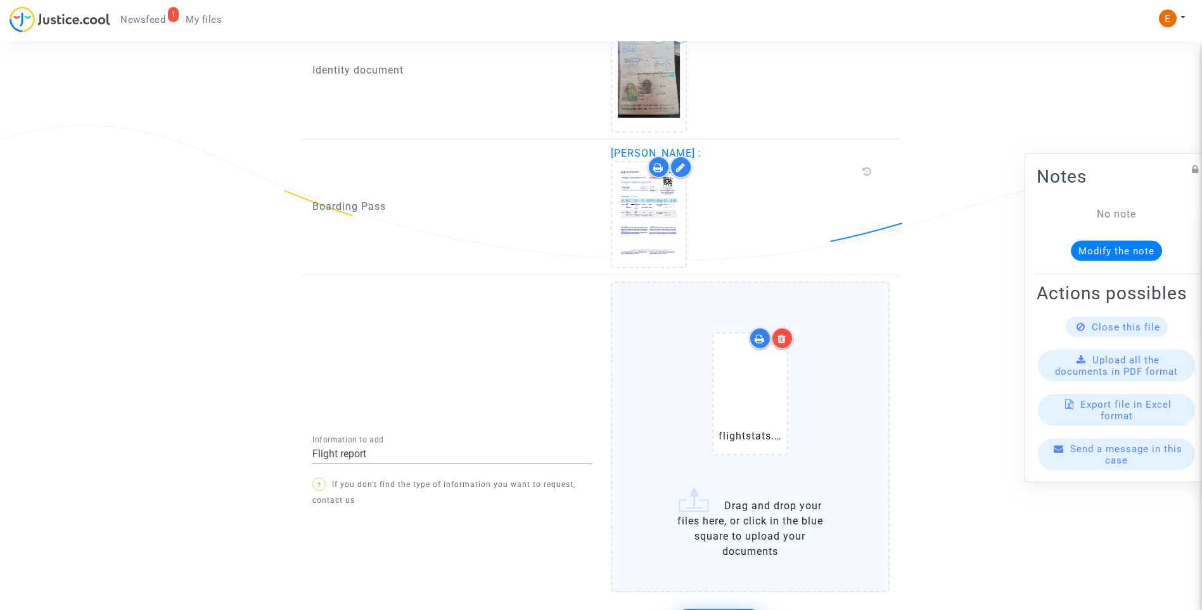
scroll to position [976, 0]
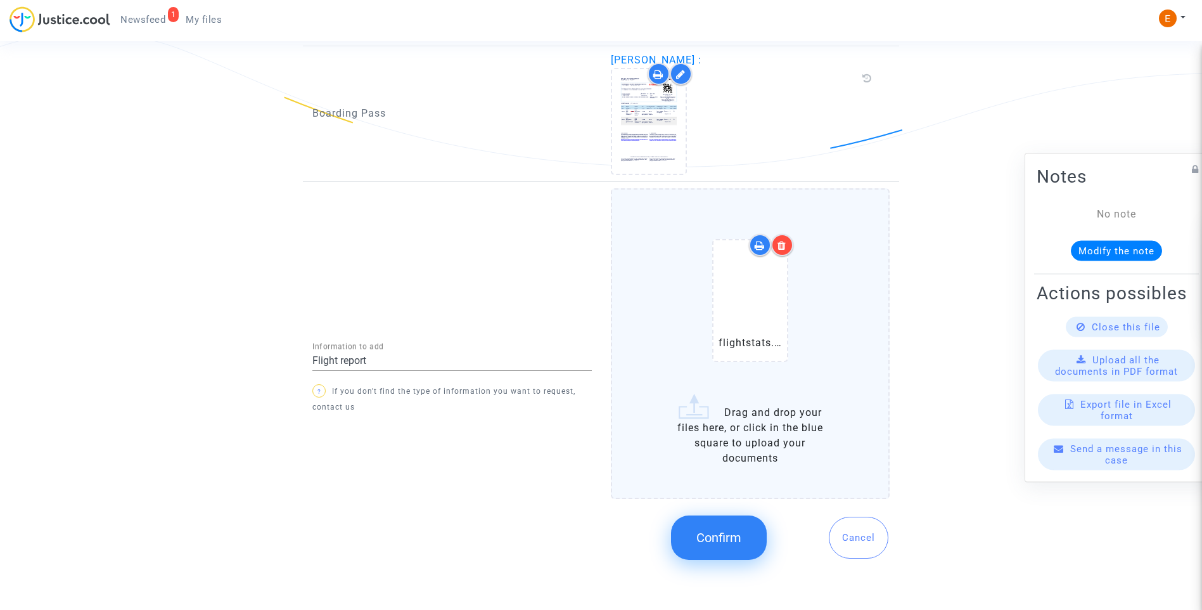
drag, startPoint x: 703, startPoint y: 531, endPoint x: 696, endPoint y: 528, distance: 7.1
click at [703, 531] on span "Confirm" at bounding box center [718, 537] width 45 height 15
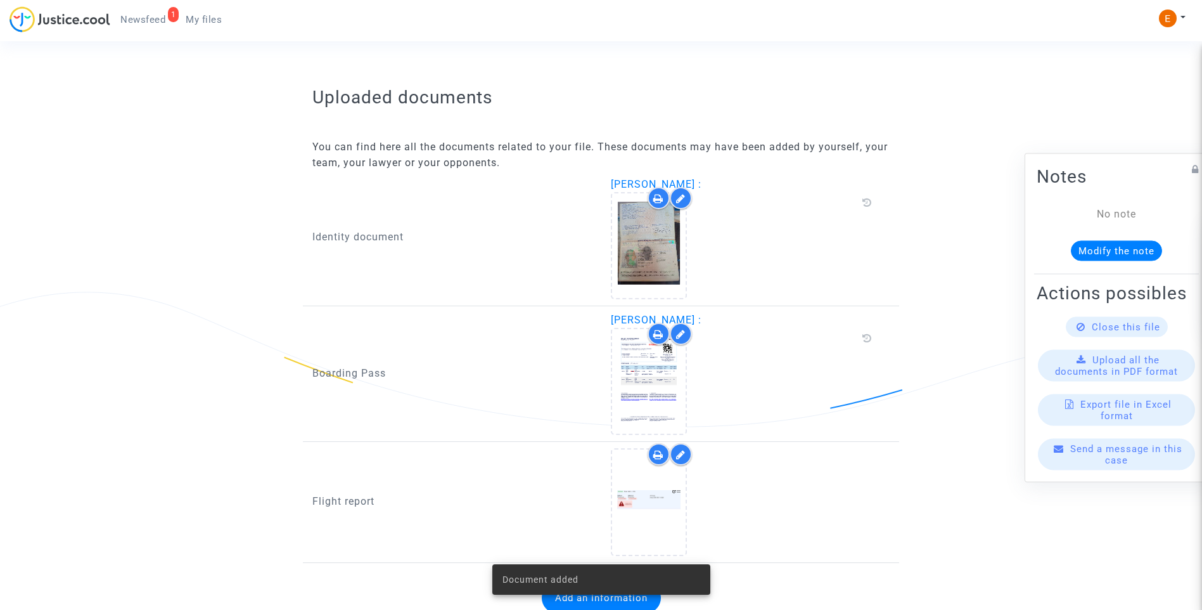
scroll to position [765, 0]
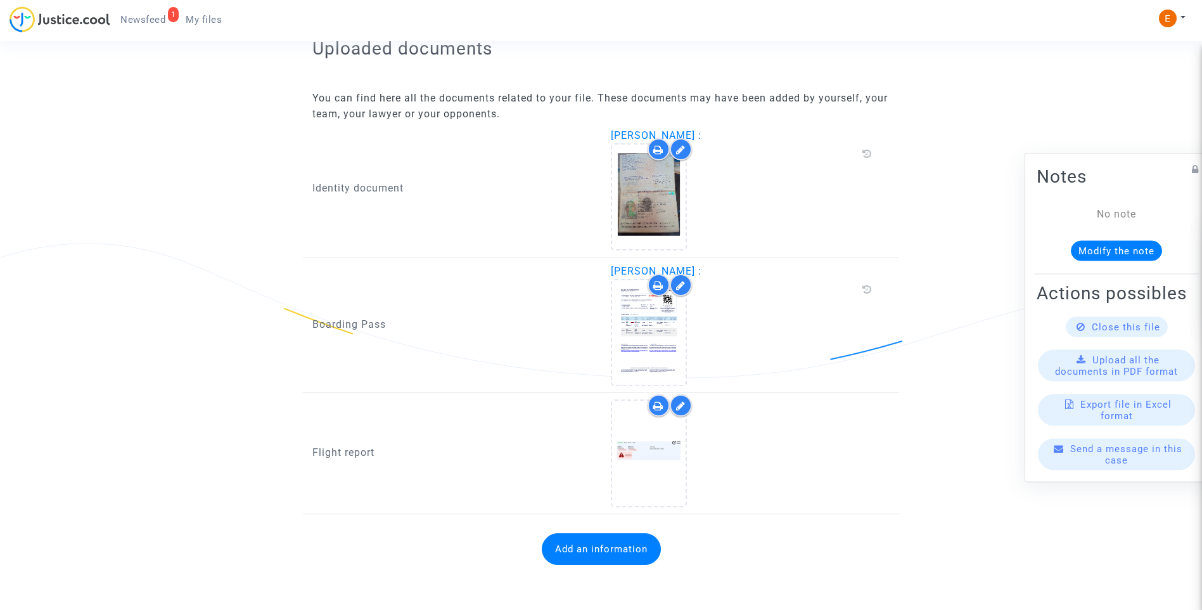
click at [676, 409] on icon at bounding box center [681, 405] width 10 height 10
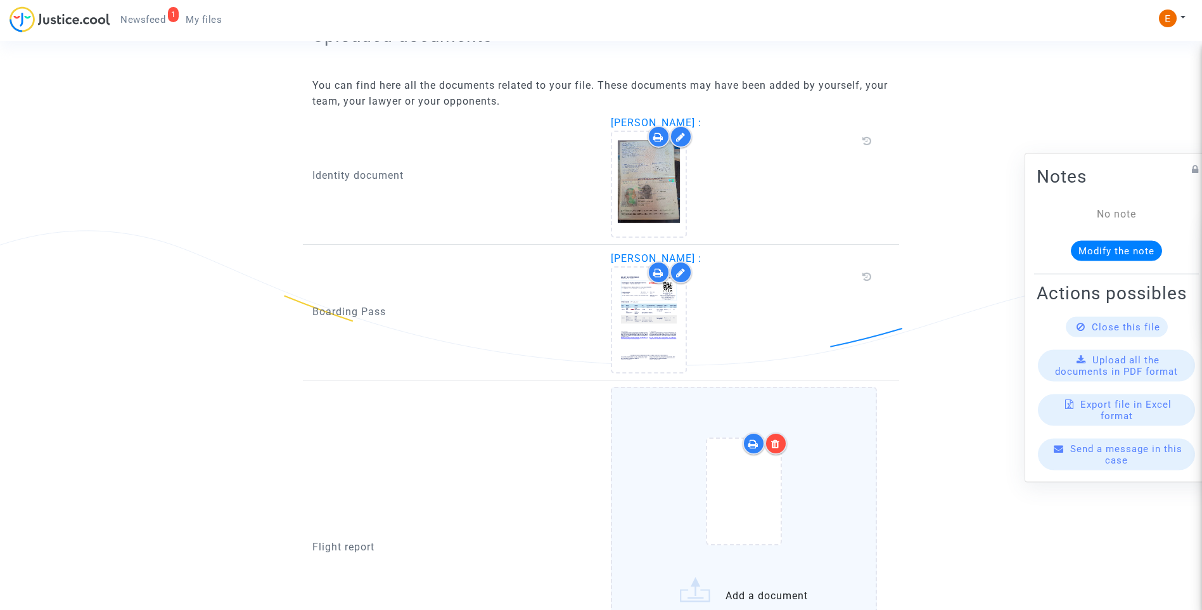
scroll to position [976, 0]
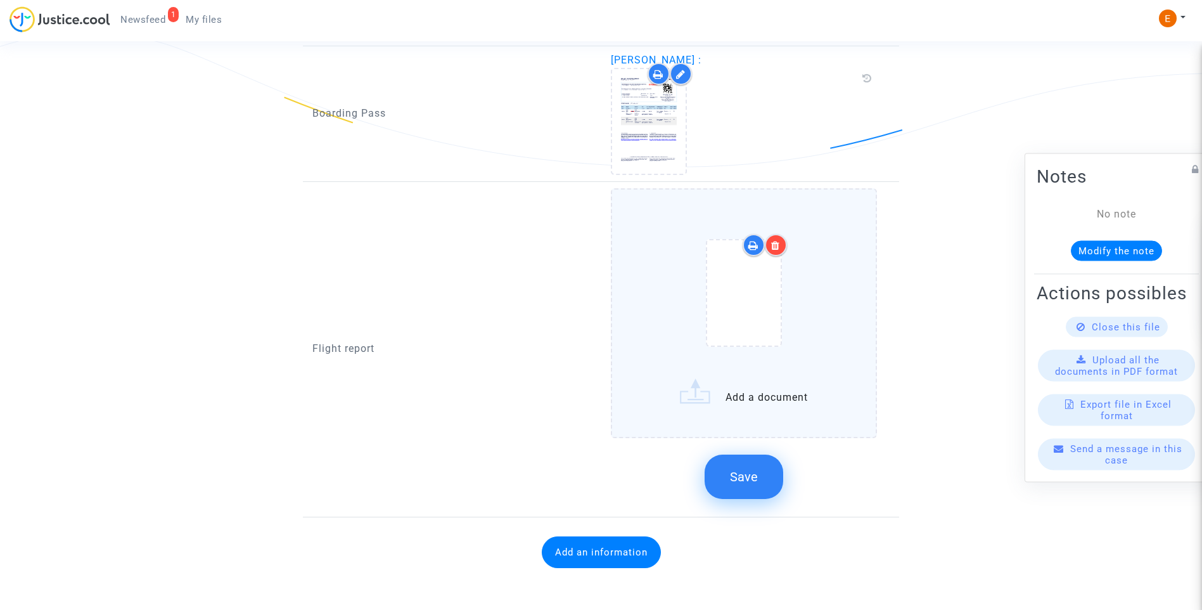
click at [783, 251] on div at bounding box center [776, 245] width 22 height 22
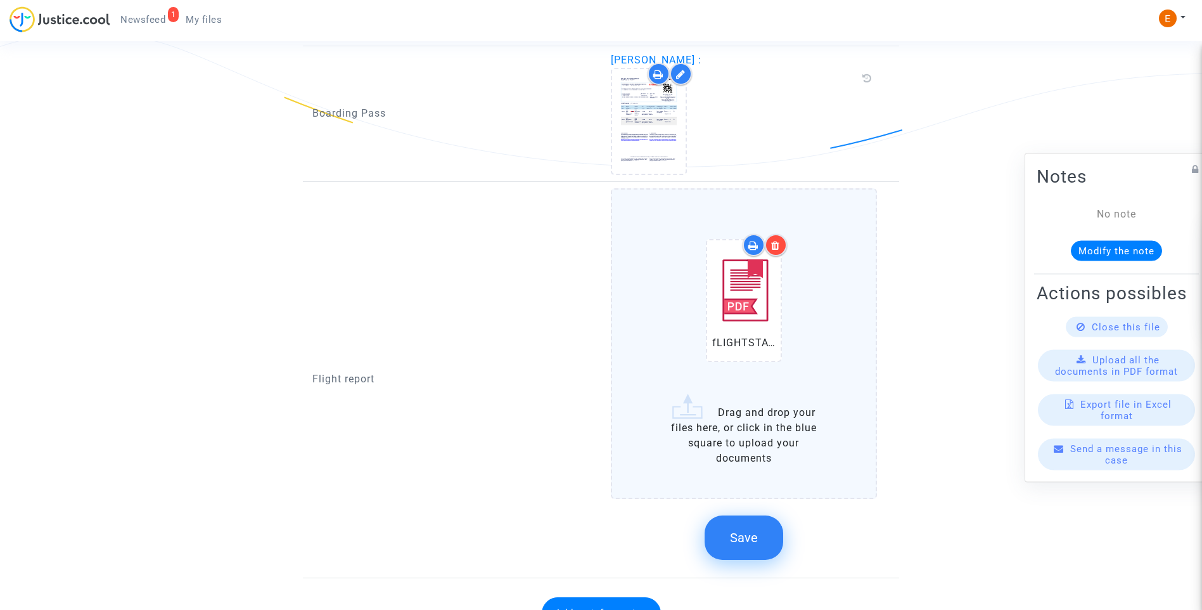
click at [759, 554] on button "Save" at bounding box center [744, 537] width 79 height 44
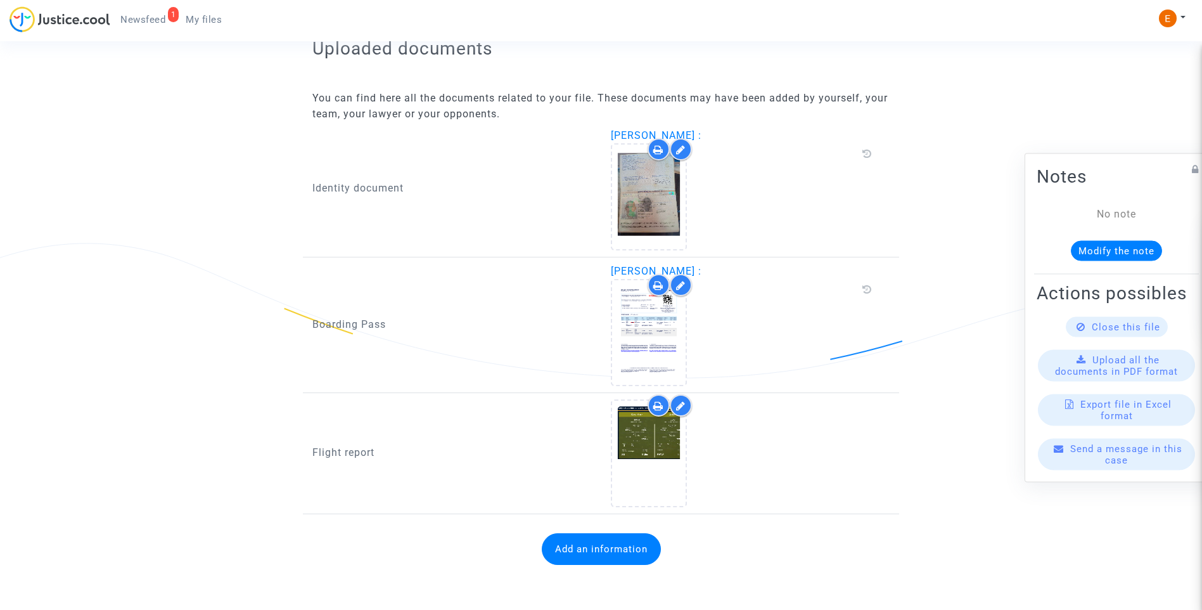
scroll to position [765, 0]
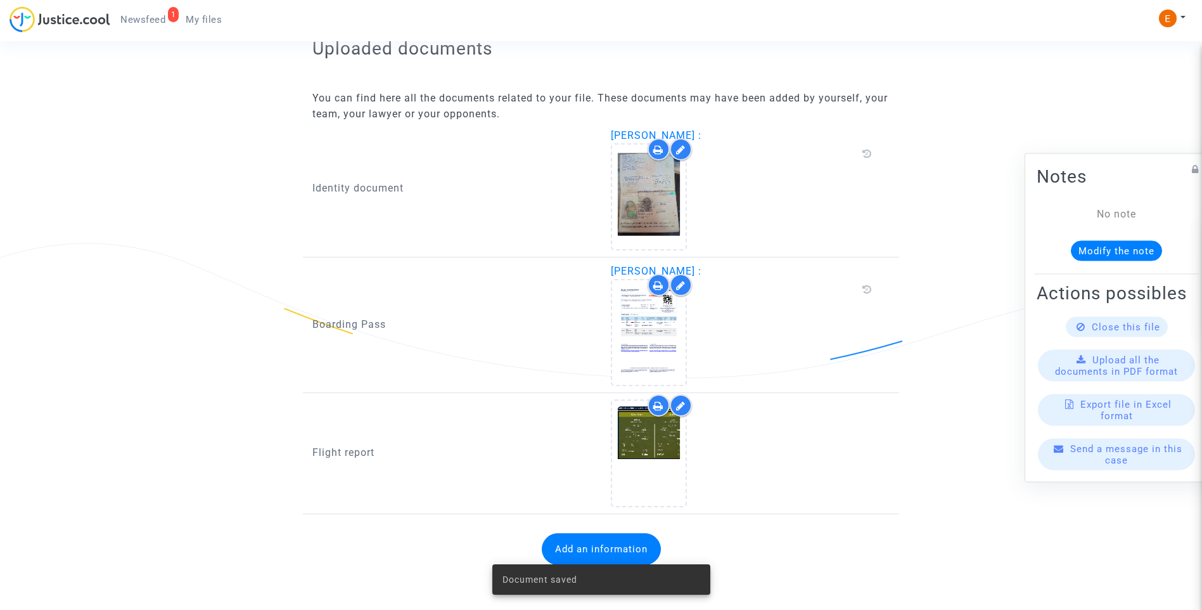
click at [150, 4] on nav "1 Newsfeed My files My profile Settings Log out" at bounding box center [601, 20] width 1202 height 41
click at [122, 23] on span "Newsfeed" at bounding box center [142, 19] width 45 height 11
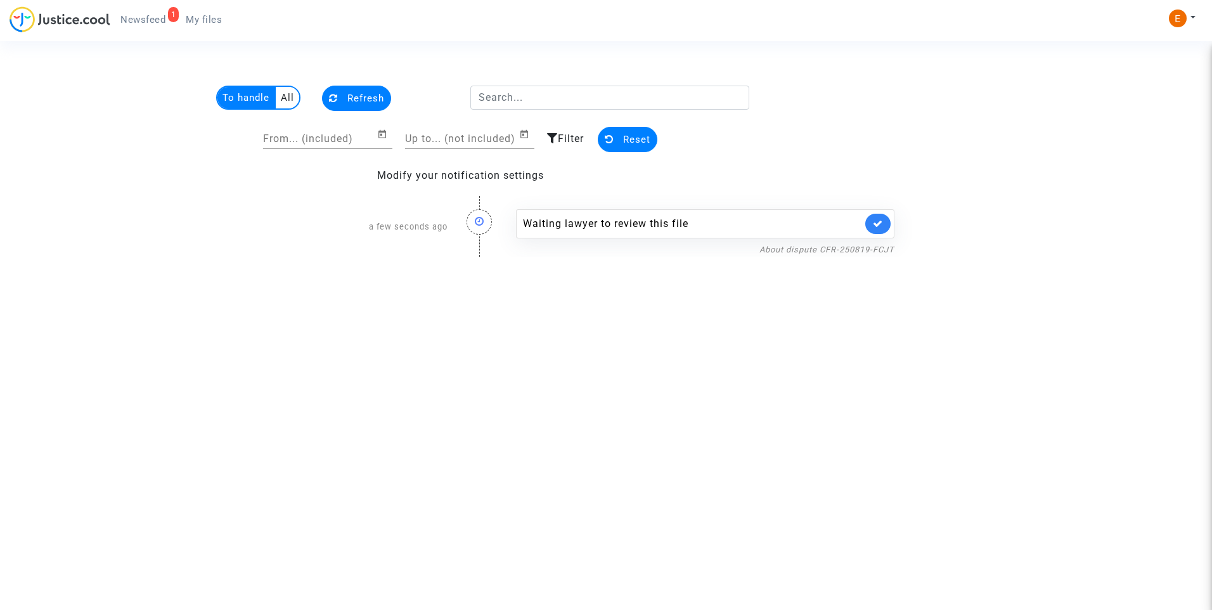
click at [883, 215] on link at bounding box center [877, 224] width 25 height 20
